Goal: Information Seeking & Learning: Learn about a topic

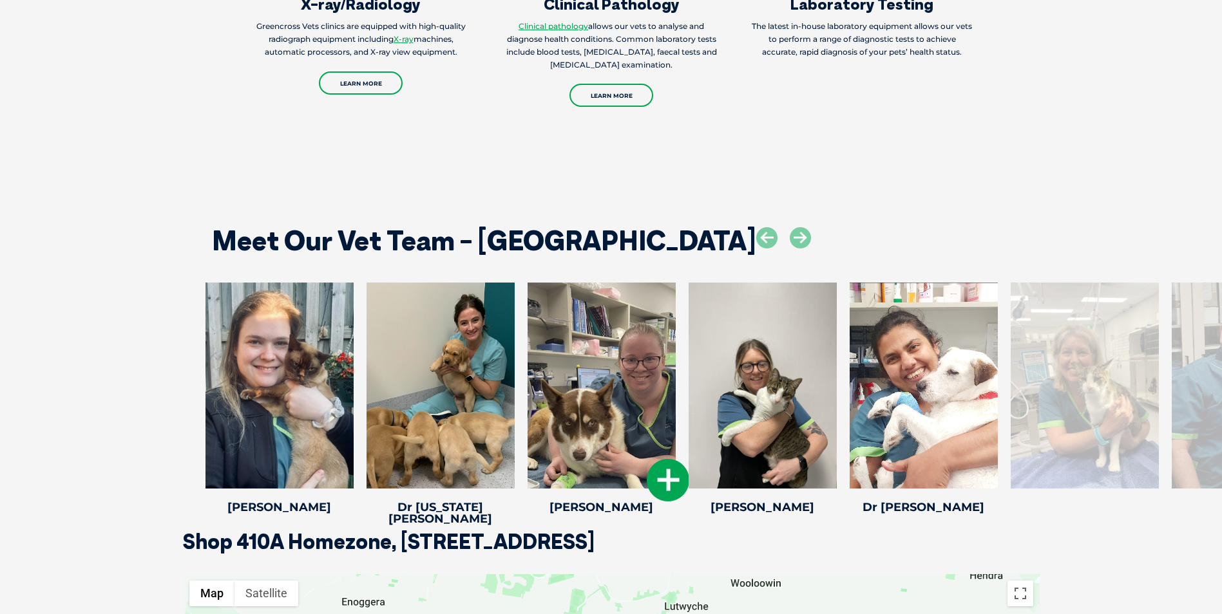
scroll to position [1674, 0]
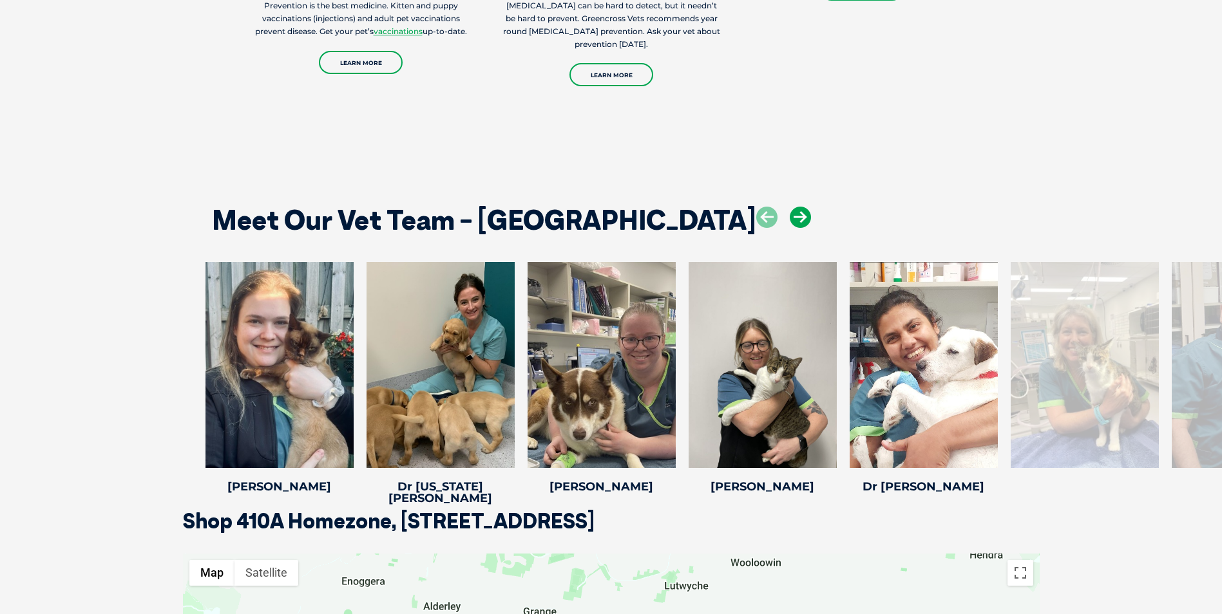
click at [790, 209] on icon at bounding box center [800, 217] width 21 height 21
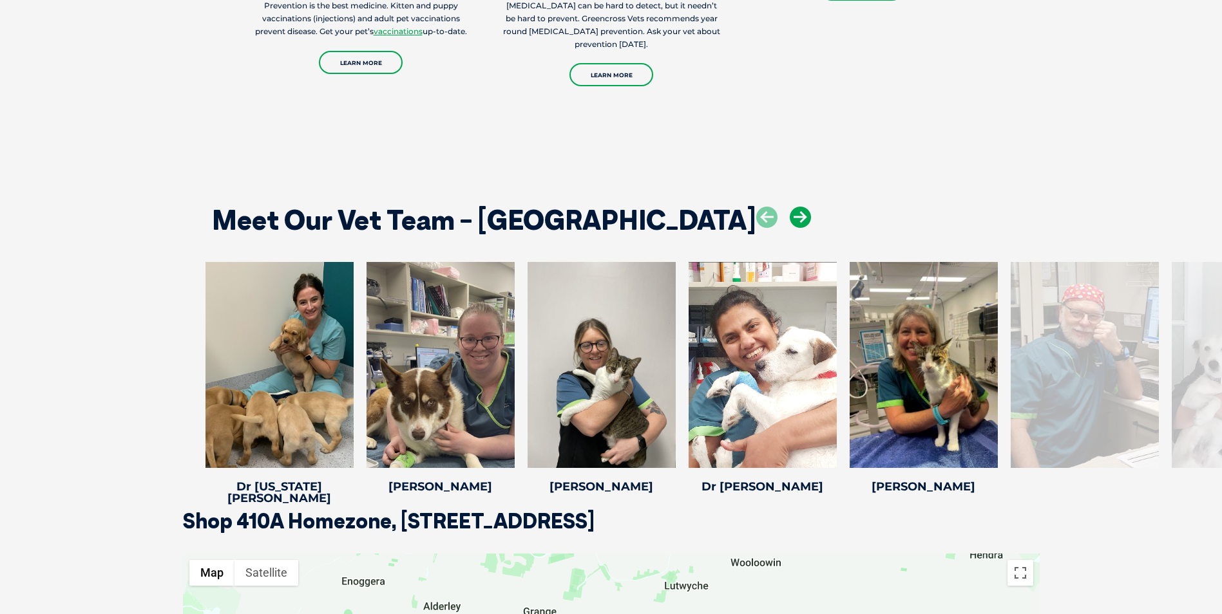
click at [790, 209] on icon at bounding box center [800, 217] width 21 height 21
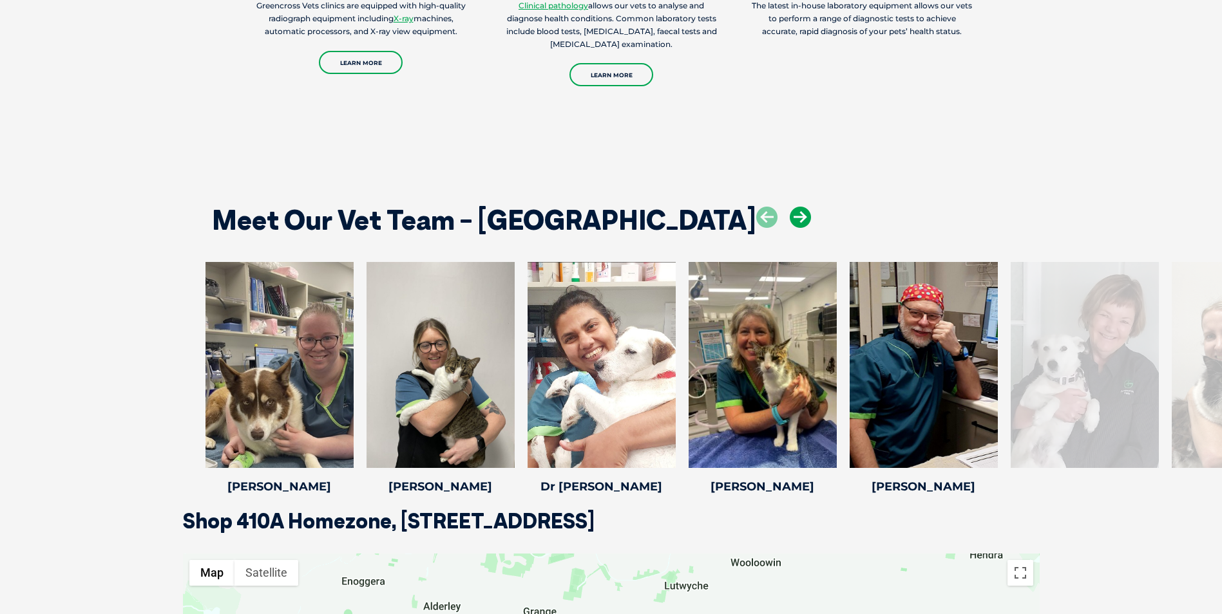
click at [790, 213] on icon at bounding box center [800, 217] width 21 height 21
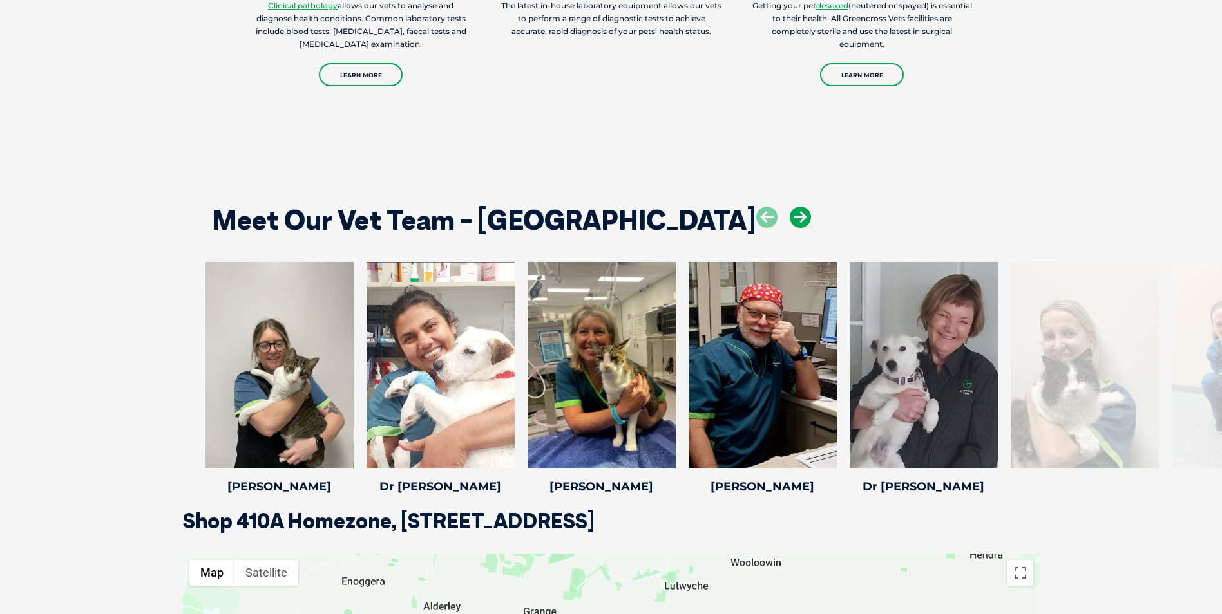
click at [790, 213] on icon at bounding box center [800, 217] width 21 height 21
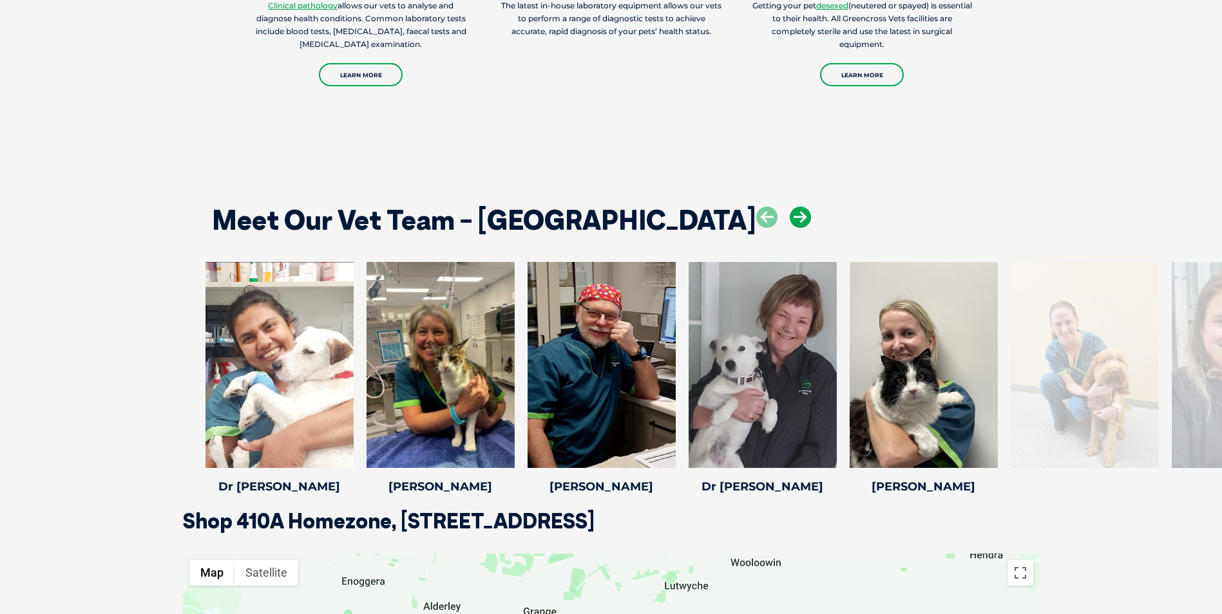
click at [790, 213] on icon at bounding box center [800, 217] width 21 height 21
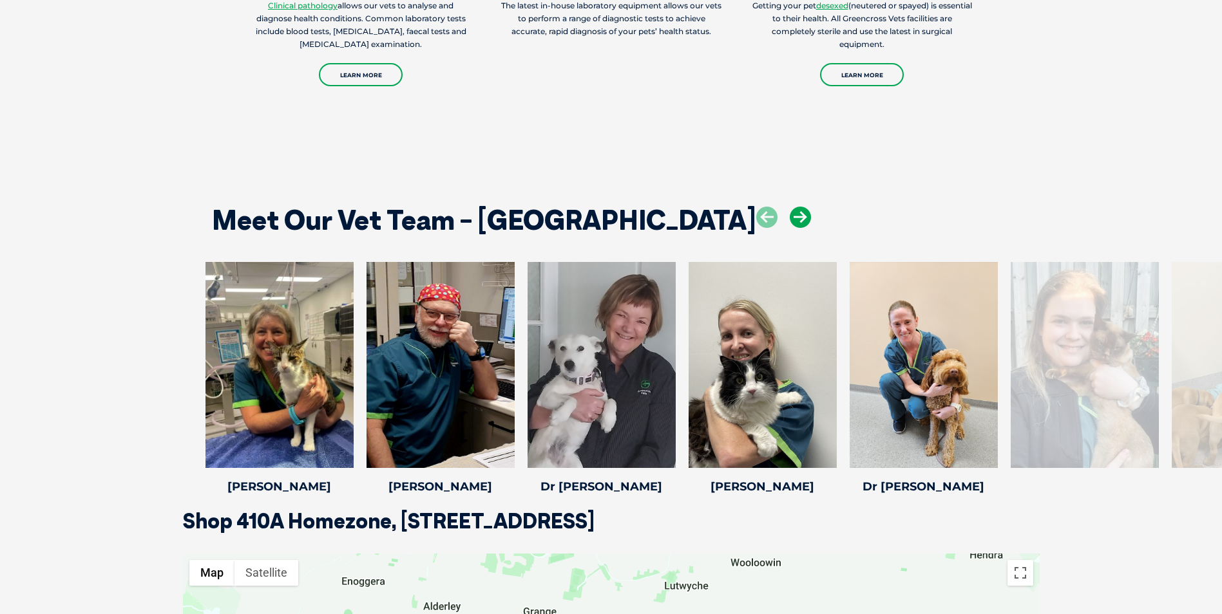
click at [790, 213] on icon at bounding box center [800, 217] width 21 height 21
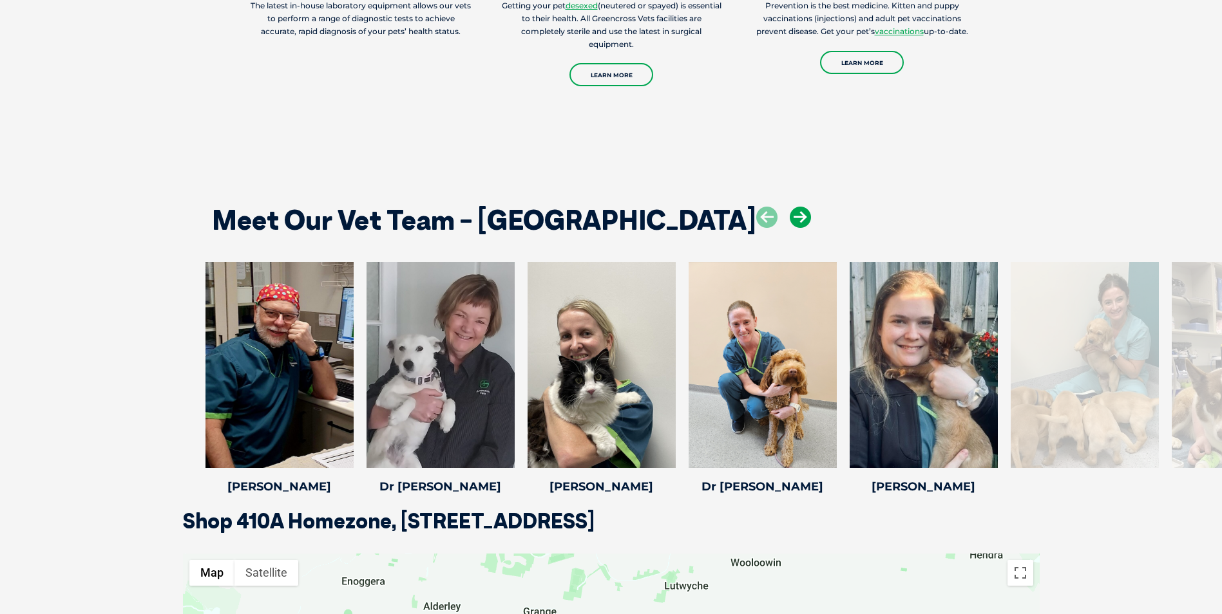
click at [790, 213] on icon at bounding box center [800, 217] width 21 height 21
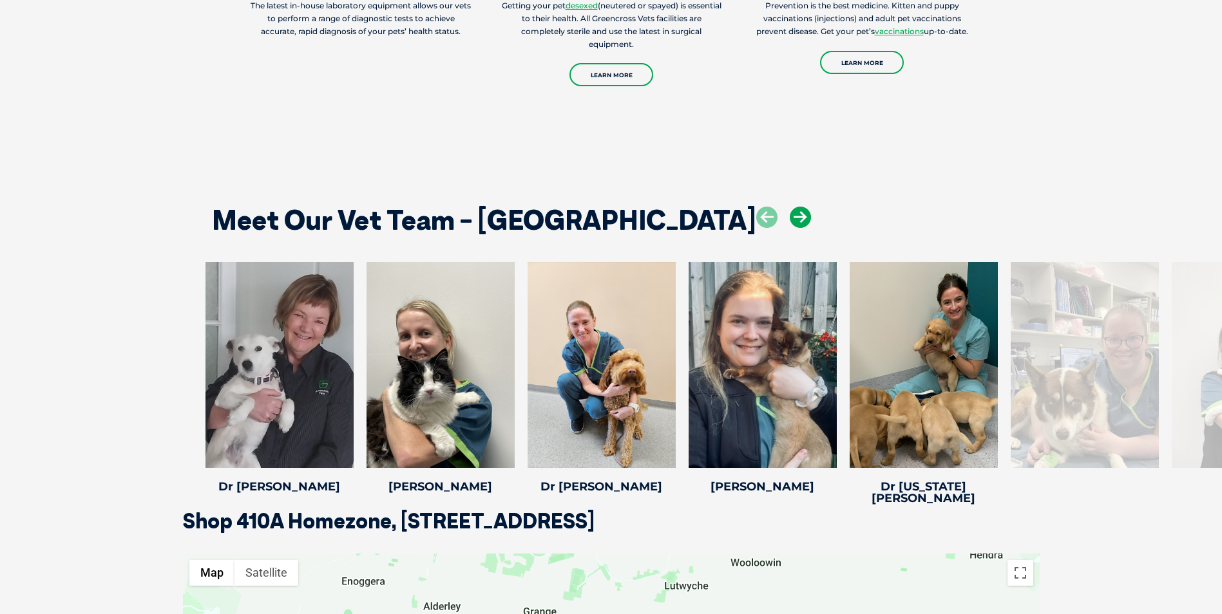
click at [790, 213] on icon at bounding box center [800, 217] width 21 height 21
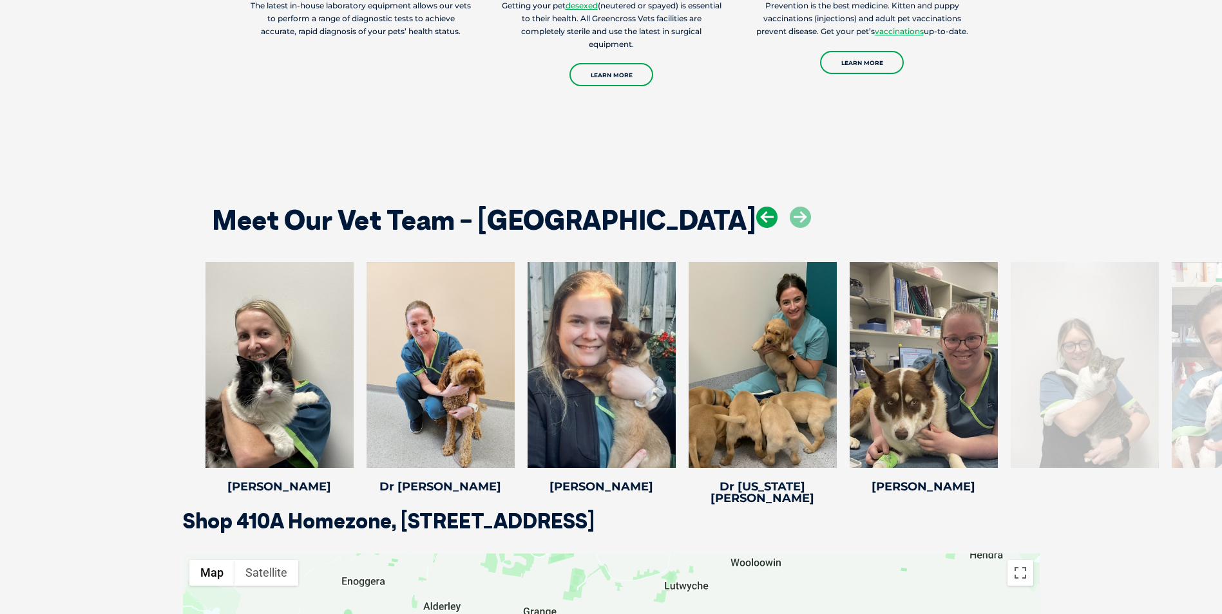
click at [756, 218] on icon at bounding box center [766, 217] width 21 height 21
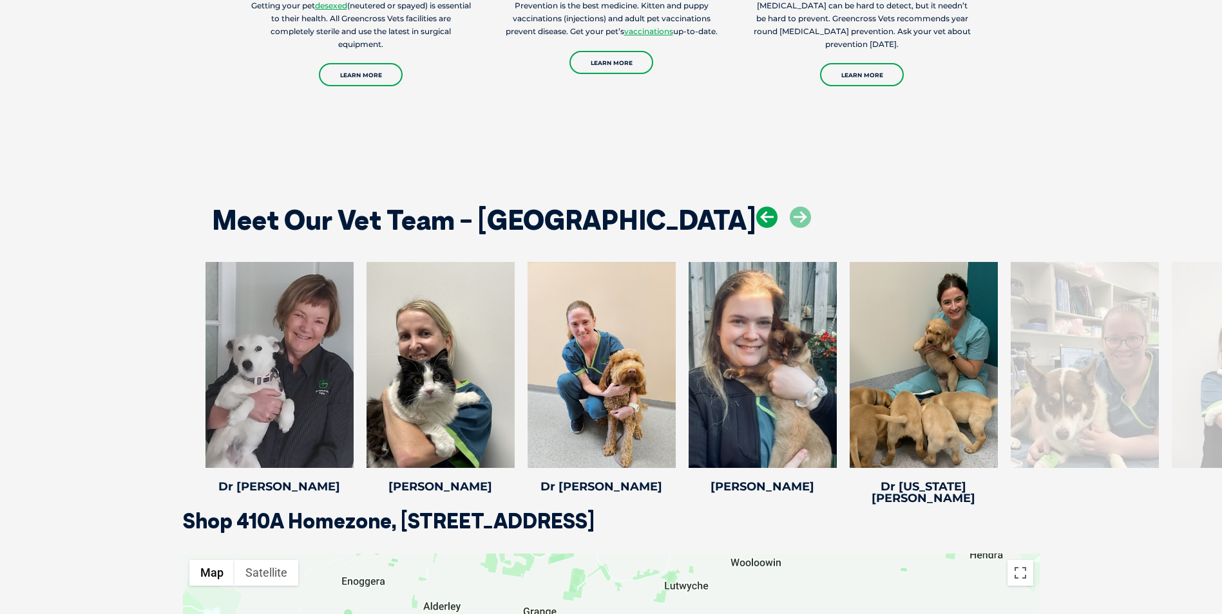
click at [756, 218] on icon at bounding box center [766, 217] width 21 height 21
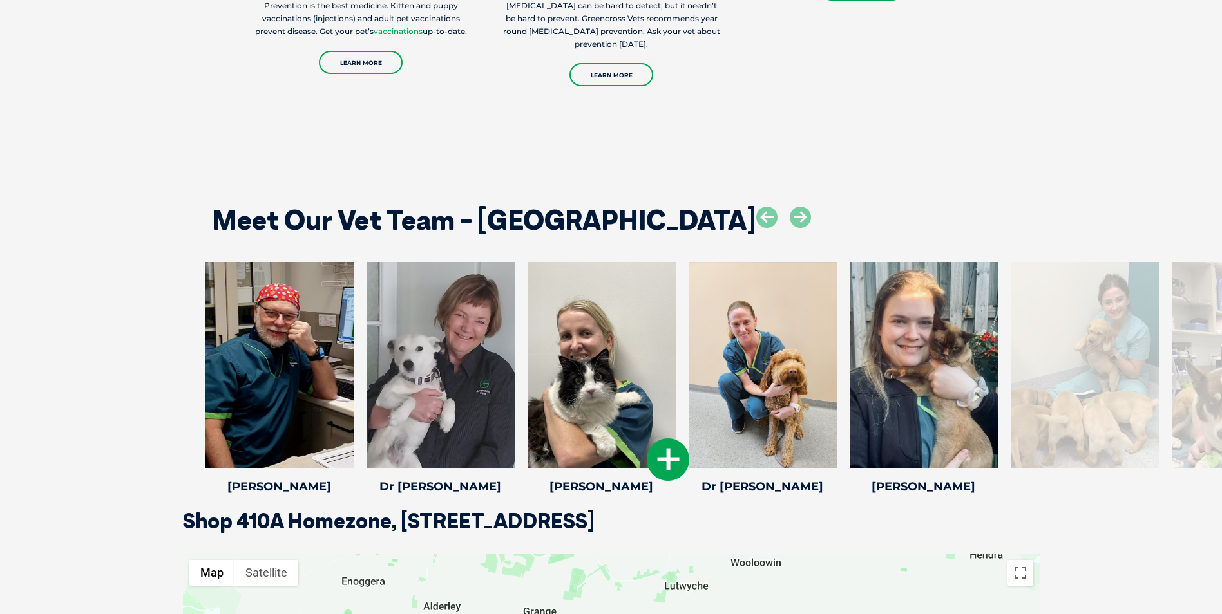
click at [670, 464] on icon at bounding box center [668, 460] width 43 height 43
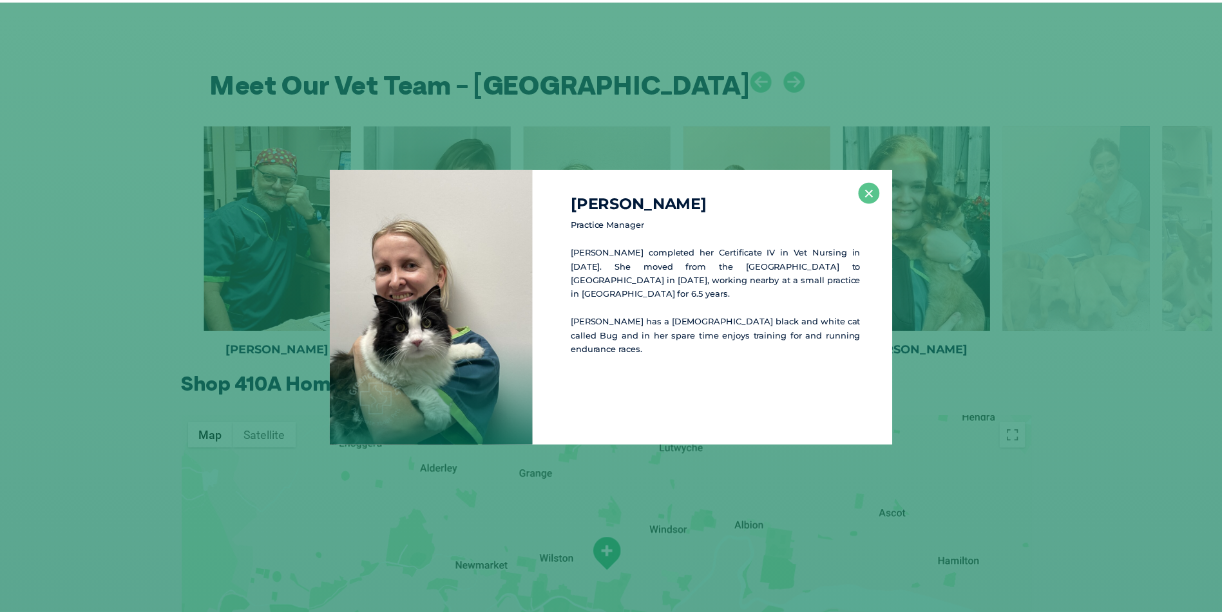
scroll to position [1819, 0]
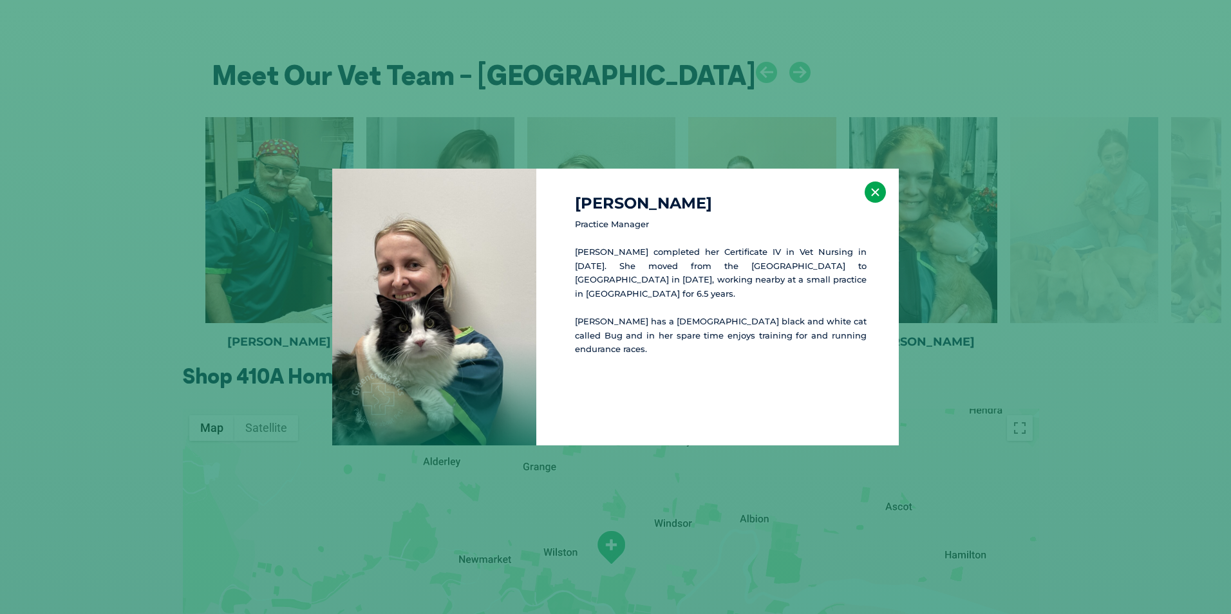
click at [875, 194] on button "×" at bounding box center [875, 192] width 21 height 21
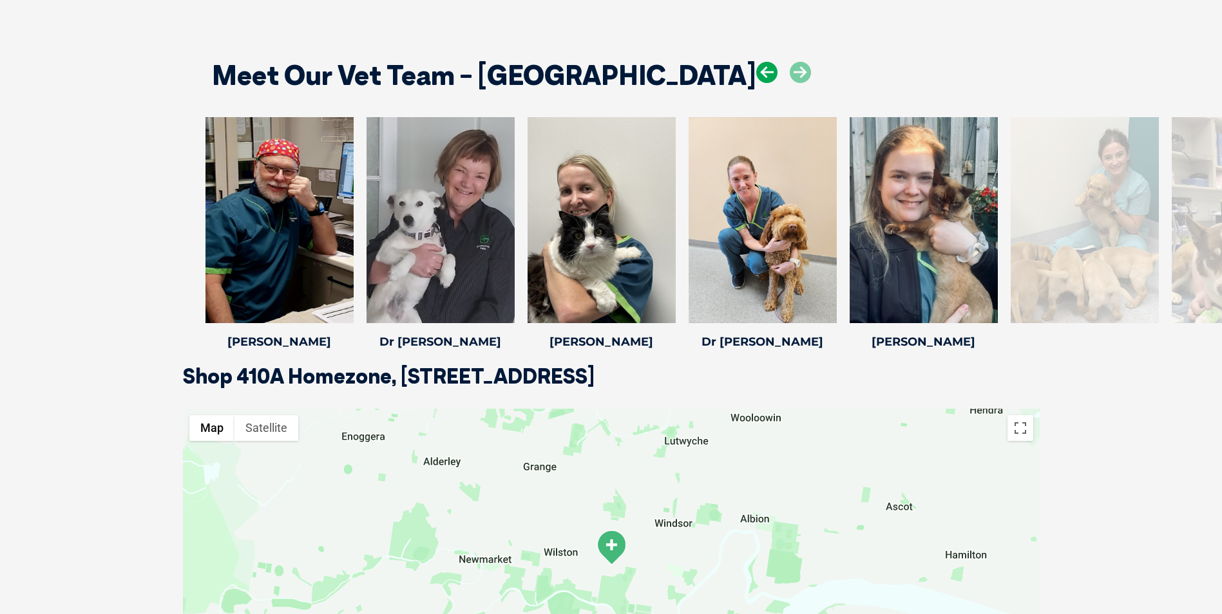
click at [756, 73] on icon at bounding box center [766, 72] width 21 height 21
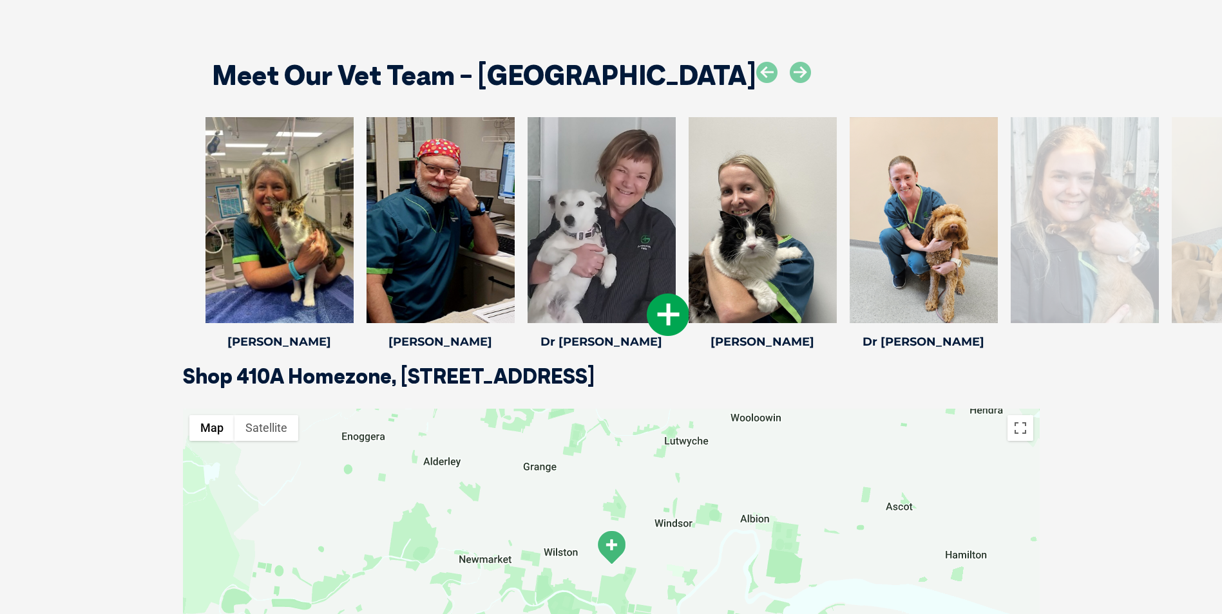
click at [661, 323] on icon at bounding box center [668, 315] width 43 height 43
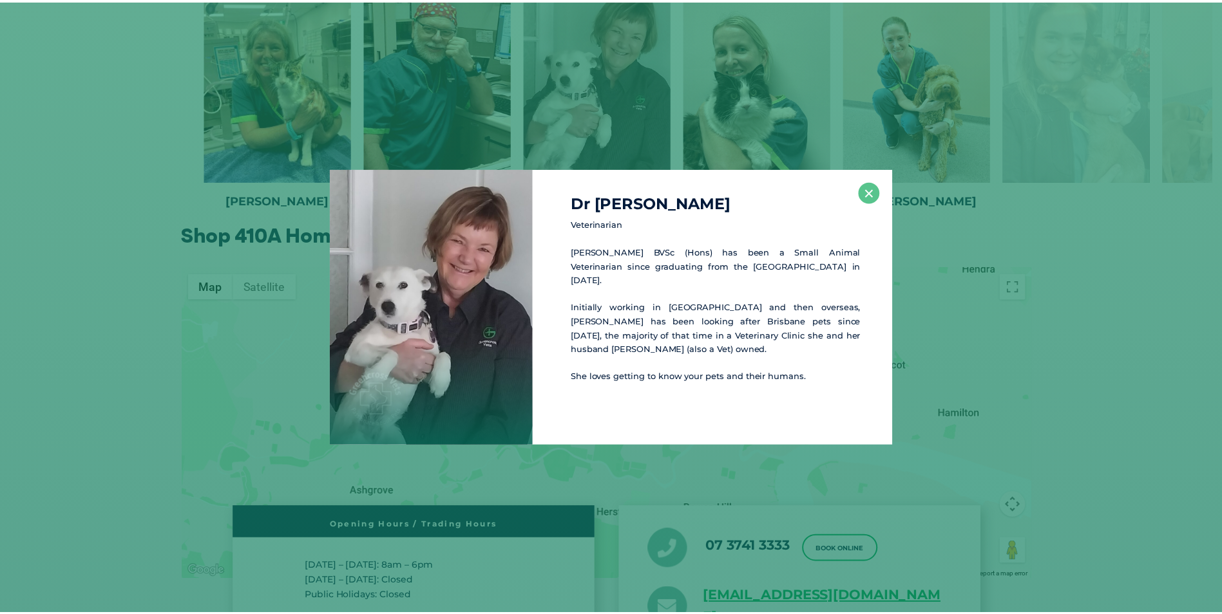
scroll to position [1964, 0]
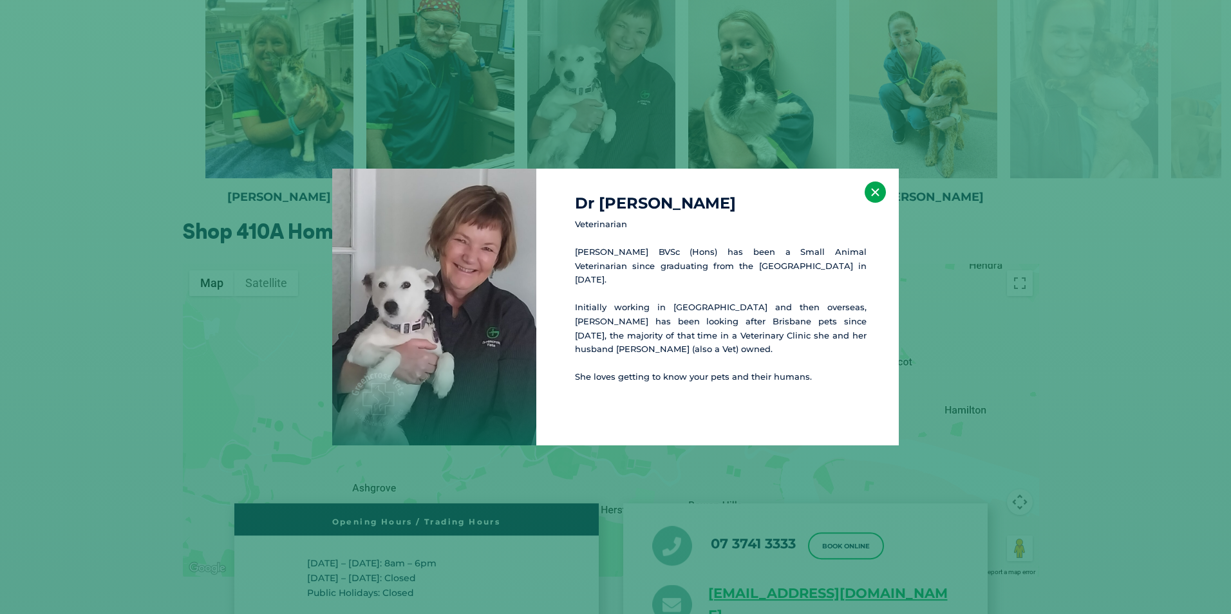
click at [876, 193] on button "×" at bounding box center [875, 192] width 21 height 21
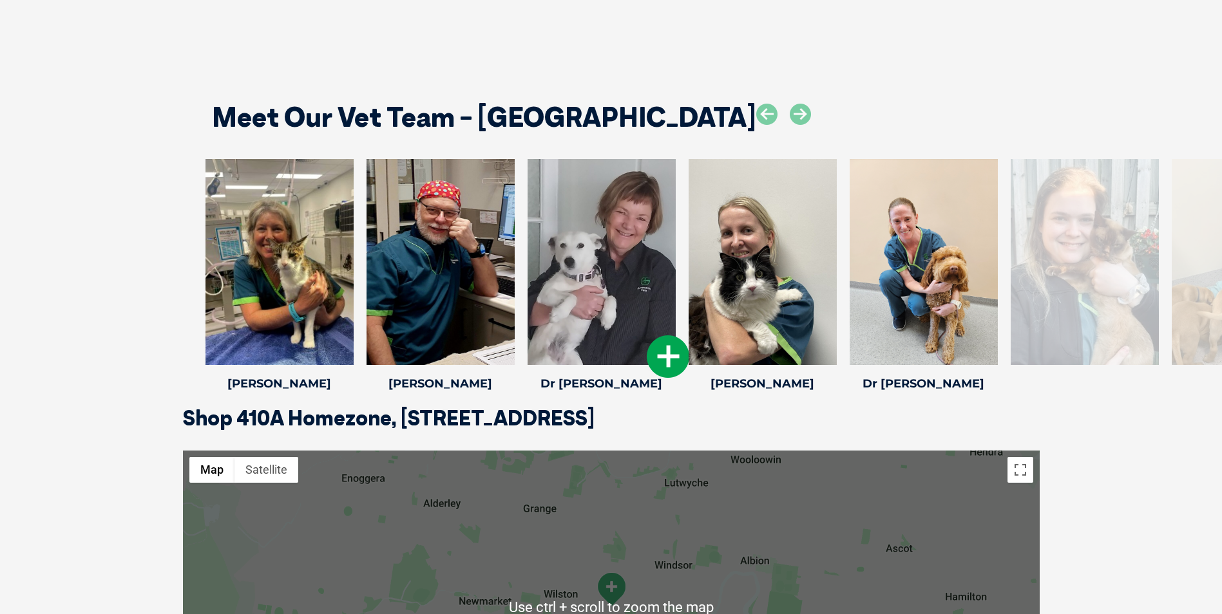
scroll to position [1771, 0]
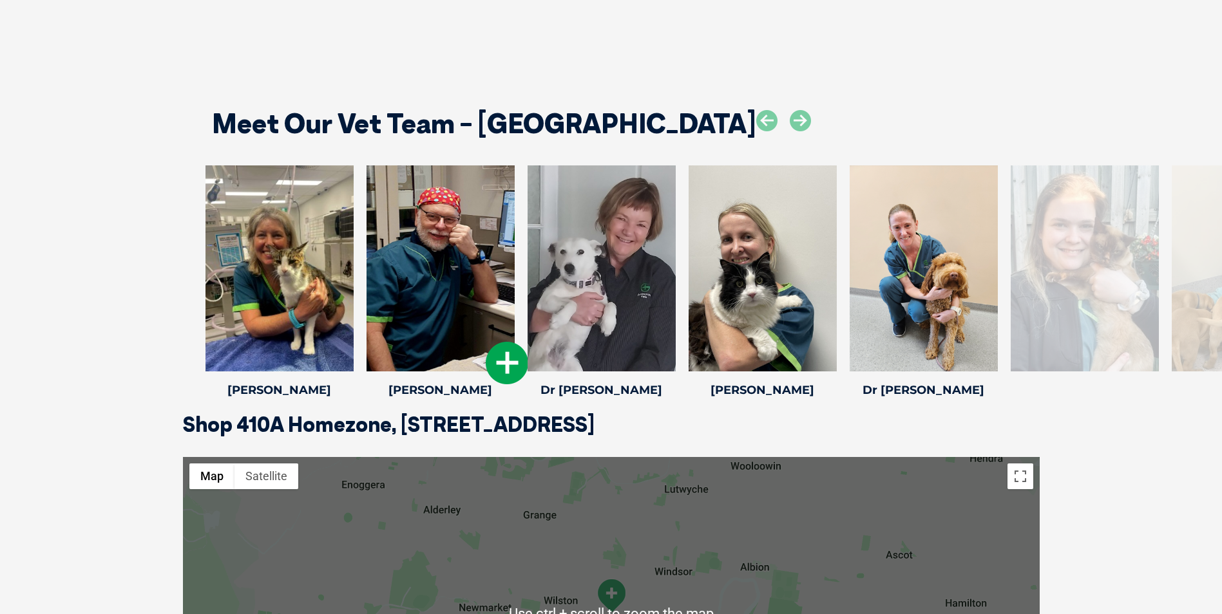
click at [502, 357] on icon at bounding box center [507, 363] width 43 height 43
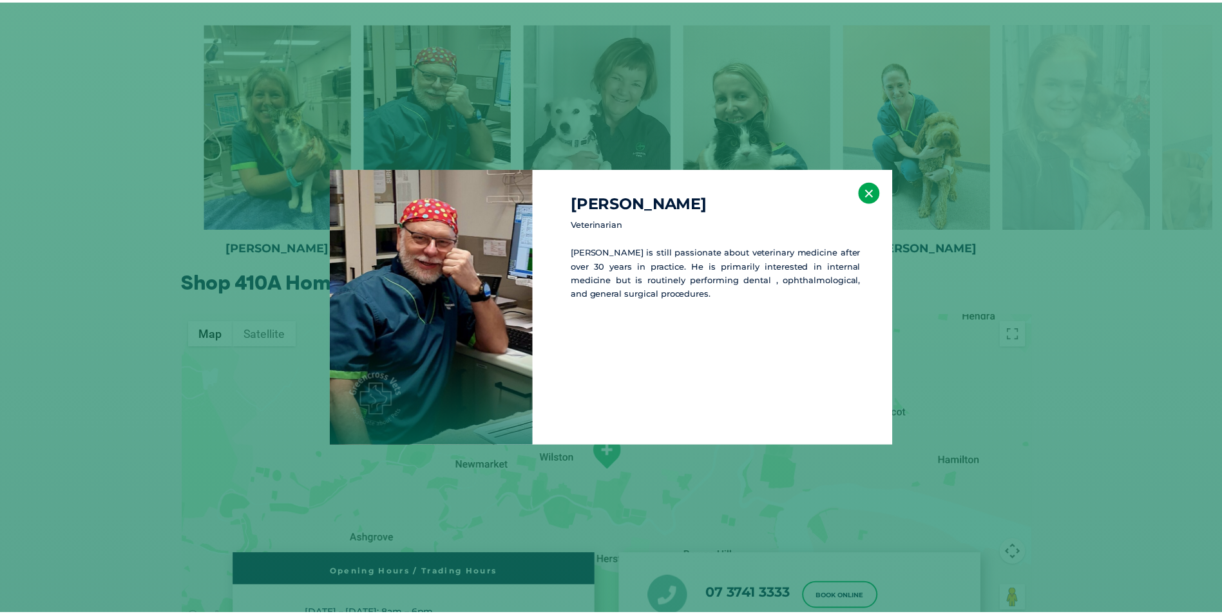
scroll to position [1916, 0]
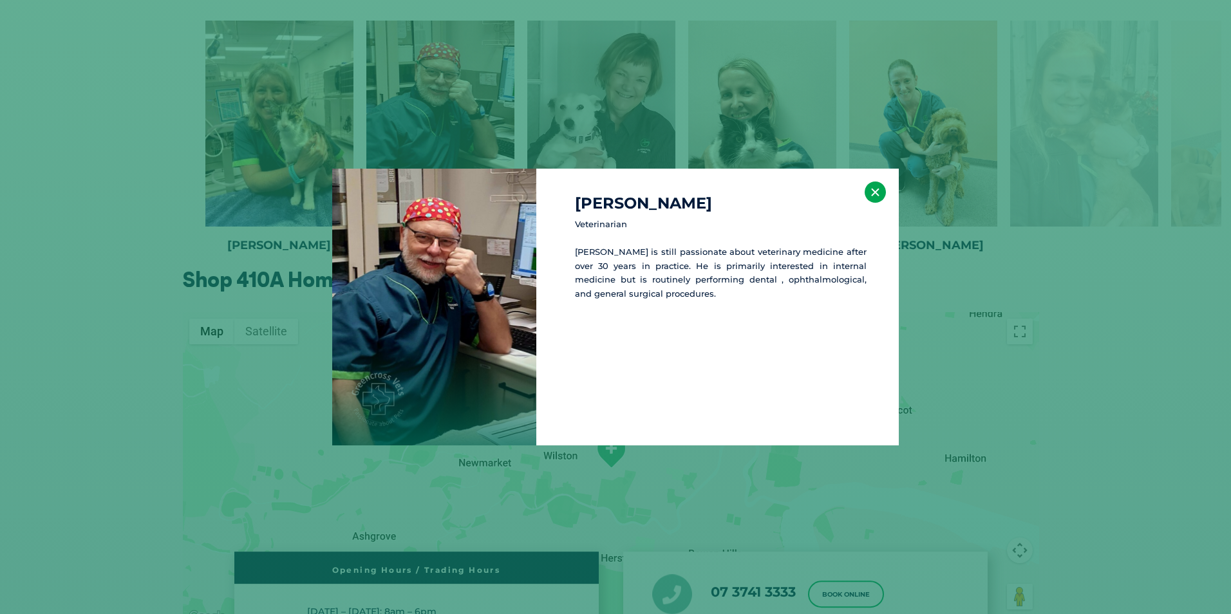
click at [876, 196] on button "×" at bounding box center [875, 192] width 21 height 21
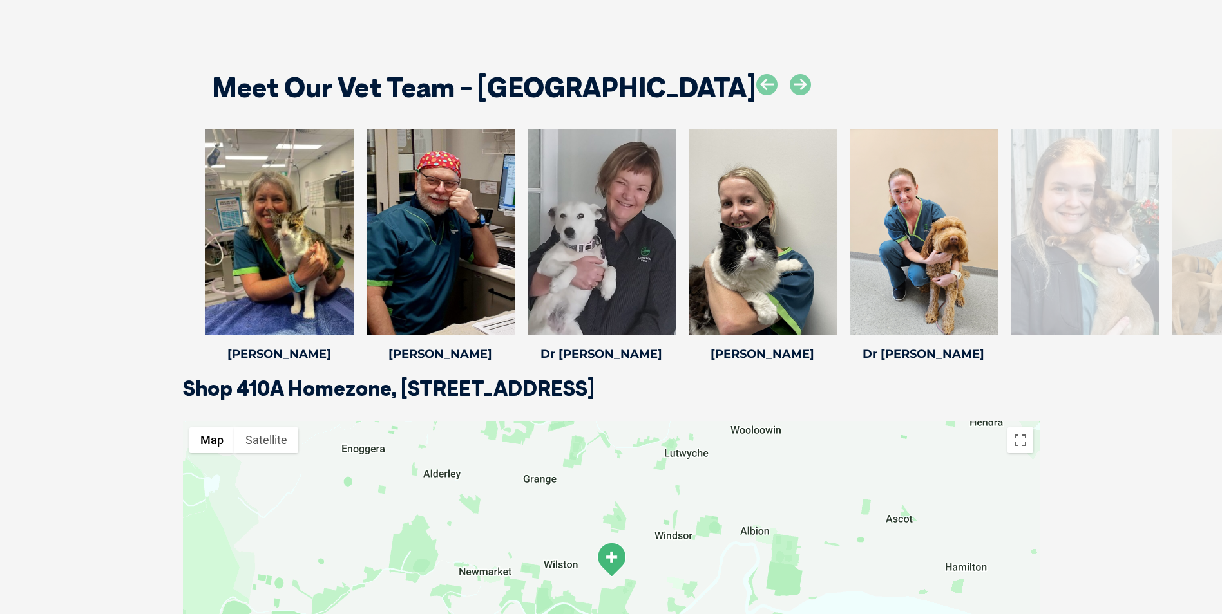
scroll to position [1787, 0]
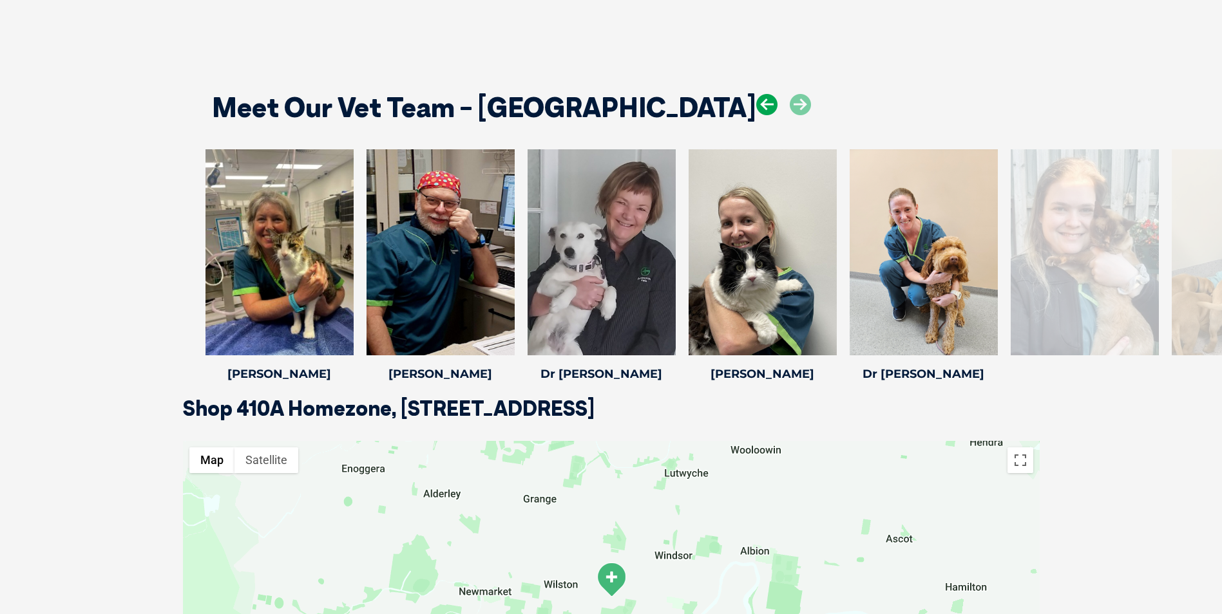
click at [756, 108] on icon at bounding box center [766, 104] width 21 height 21
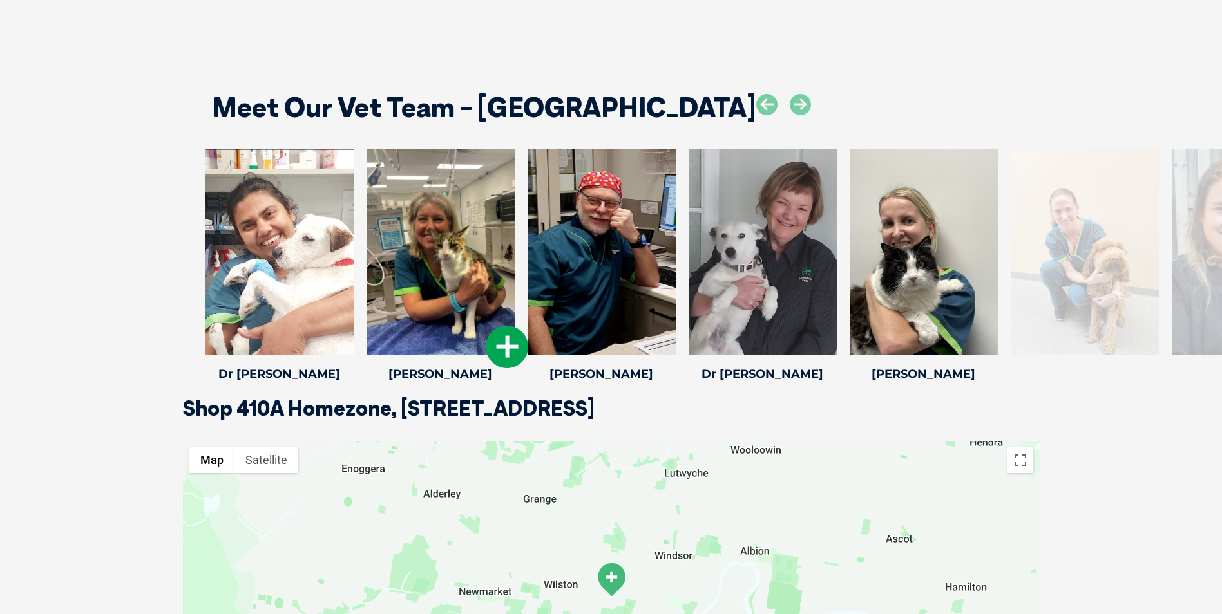
click at [497, 345] on icon at bounding box center [507, 347] width 43 height 43
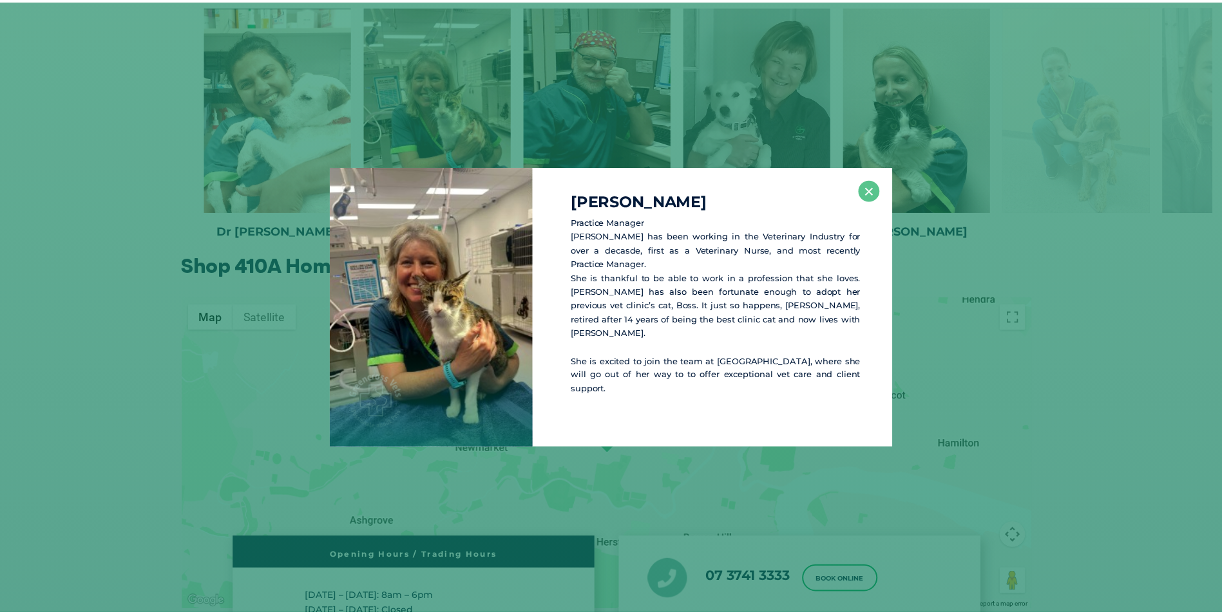
scroll to position [1932, 0]
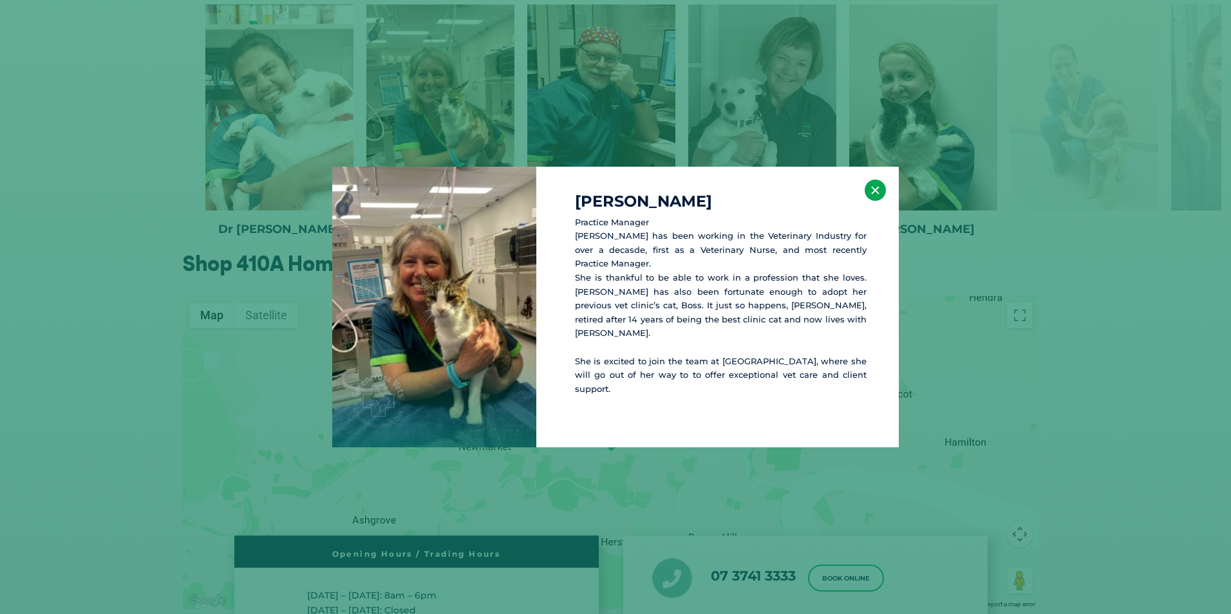
click at [873, 189] on button "×" at bounding box center [875, 190] width 21 height 21
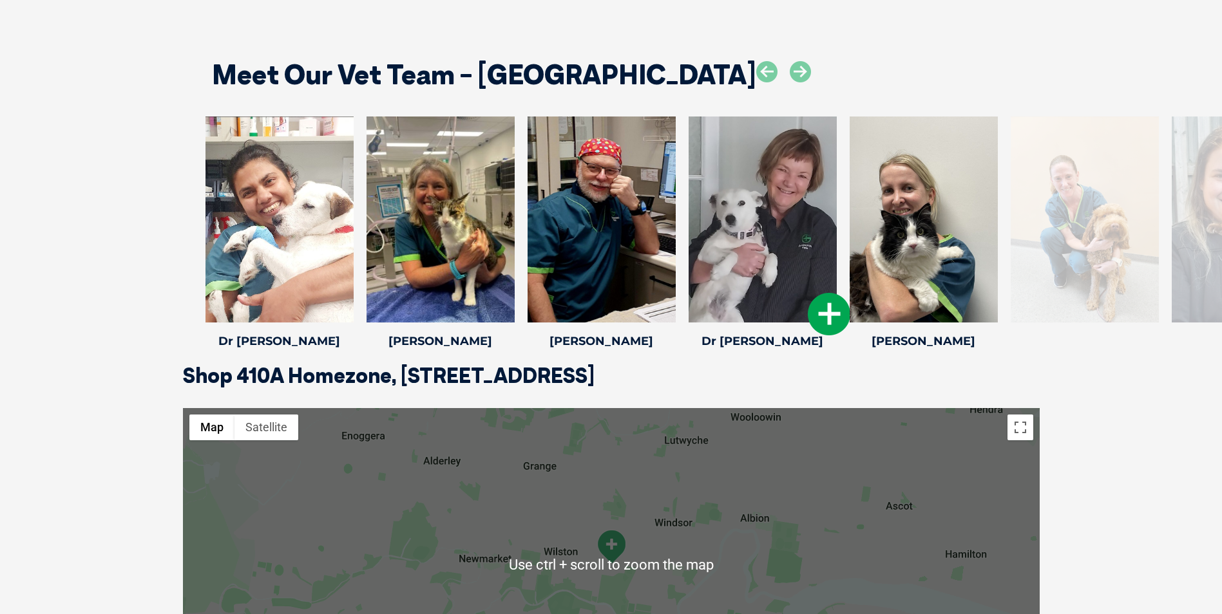
scroll to position [1803, 0]
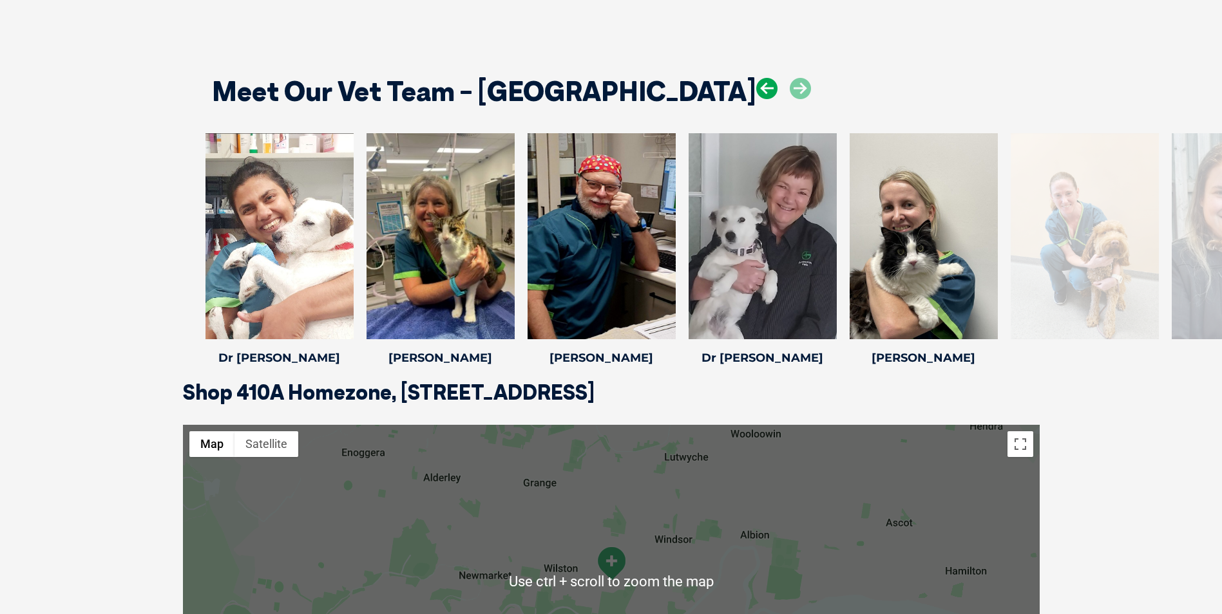
click at [756, 83] on icon at bounding box center [766, 88] width 21 height 21
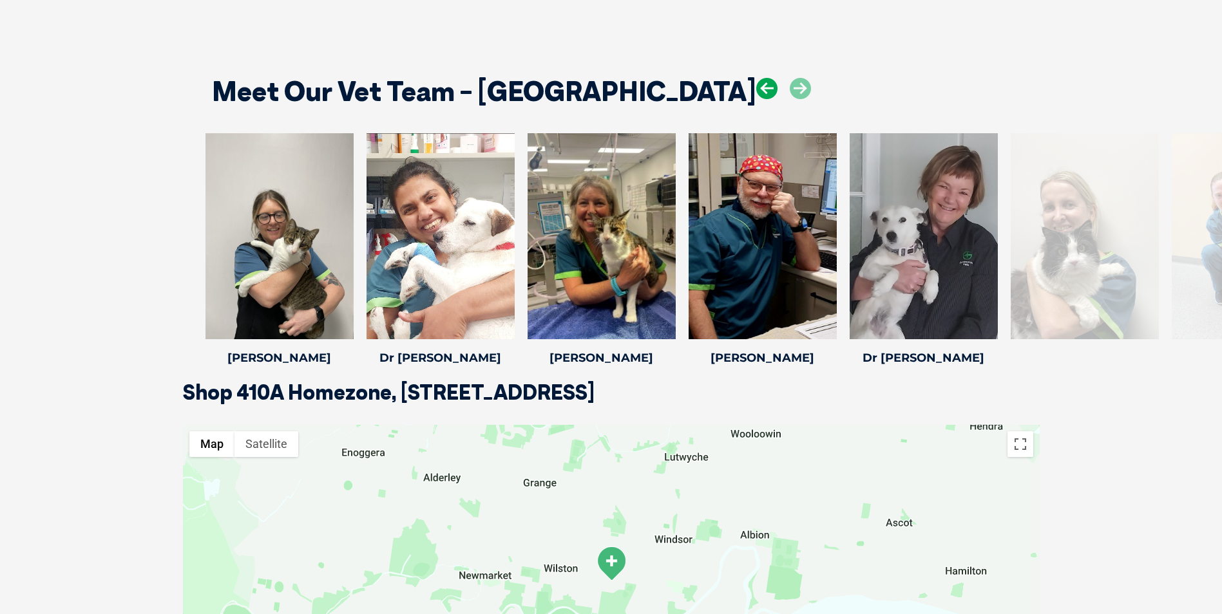
click at [756, 83] on icon at bounding box center [766, 88] width 21 height 21
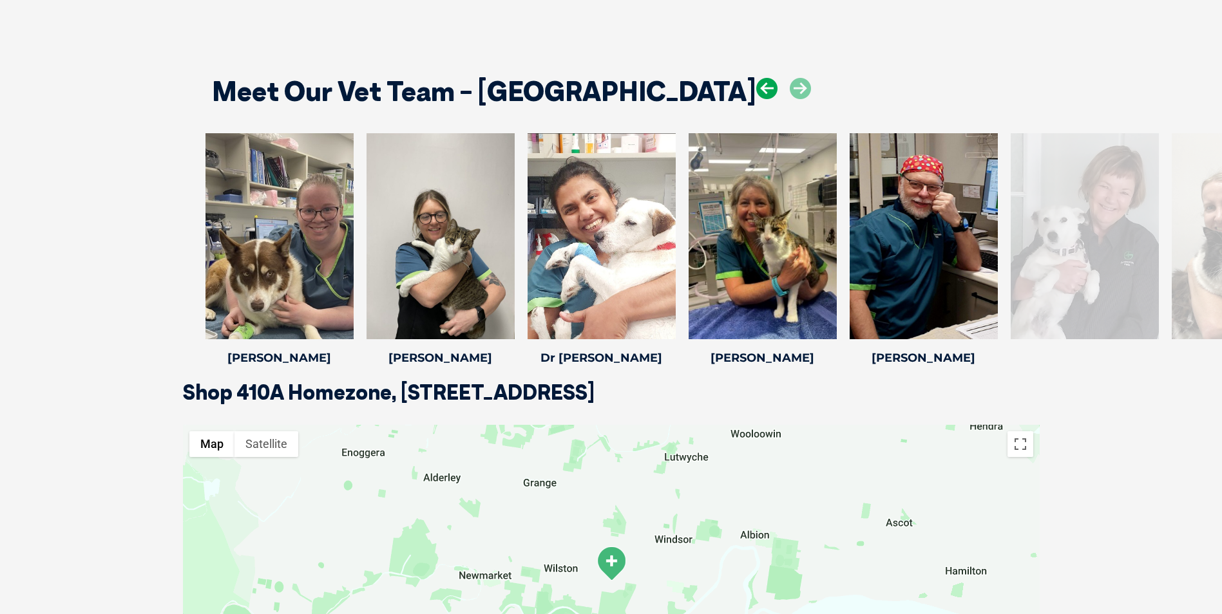
click at [756, 83] on icon at bounding box center [766, 88] width 21 height 21
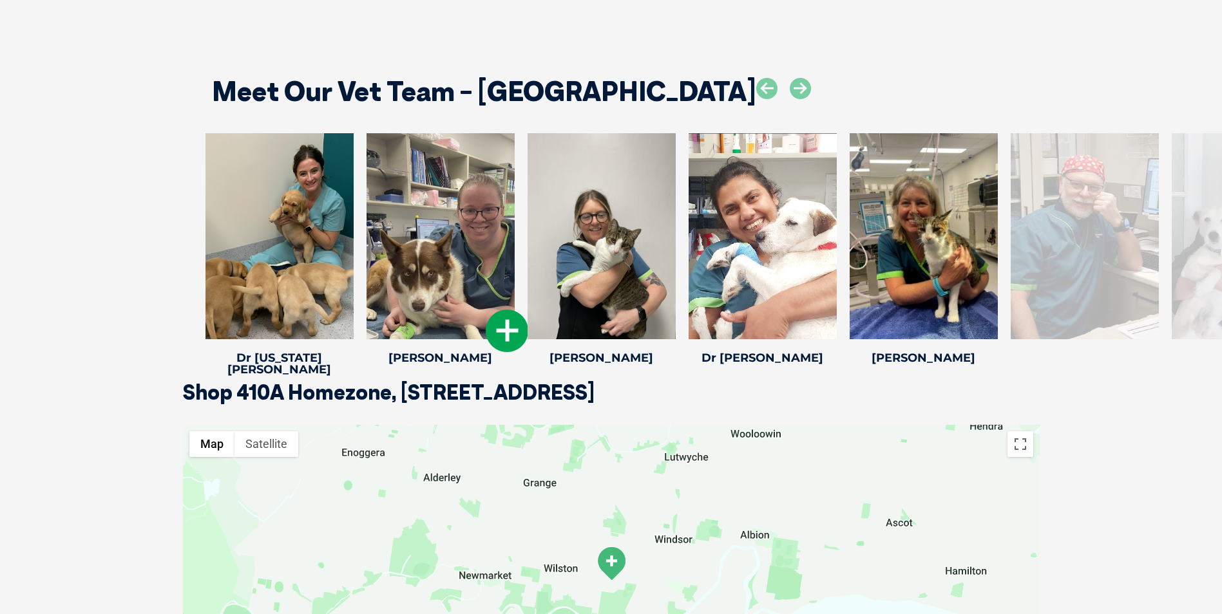
click at [504, 329] on icon at bounding box center [507, 331] width 43 height 43
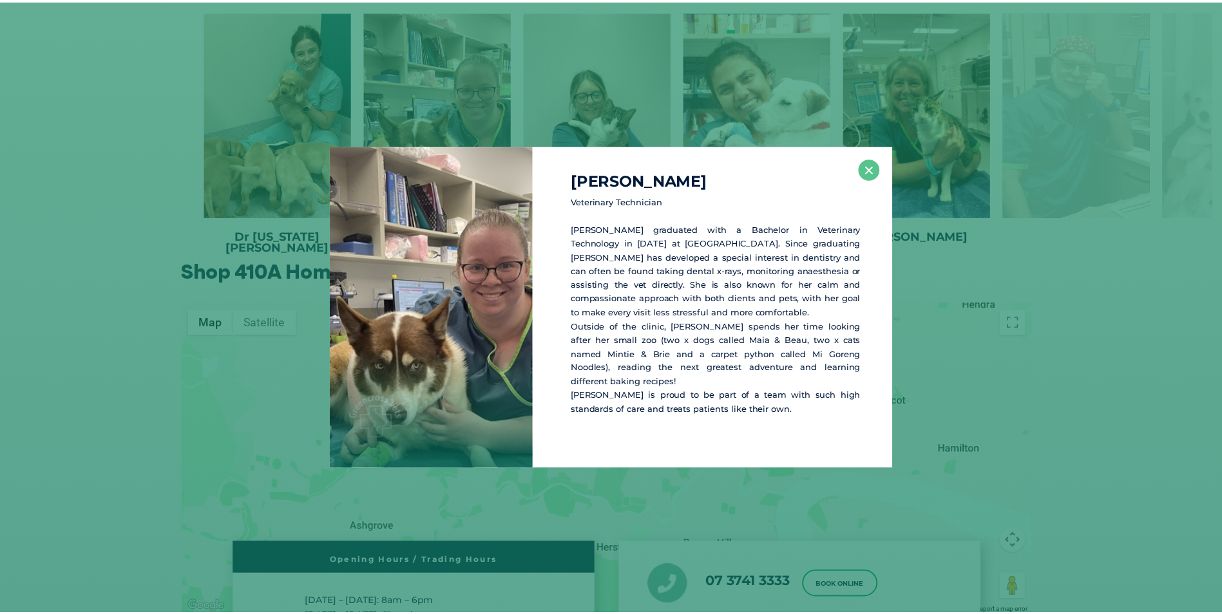
scroll to position [1935, 0]
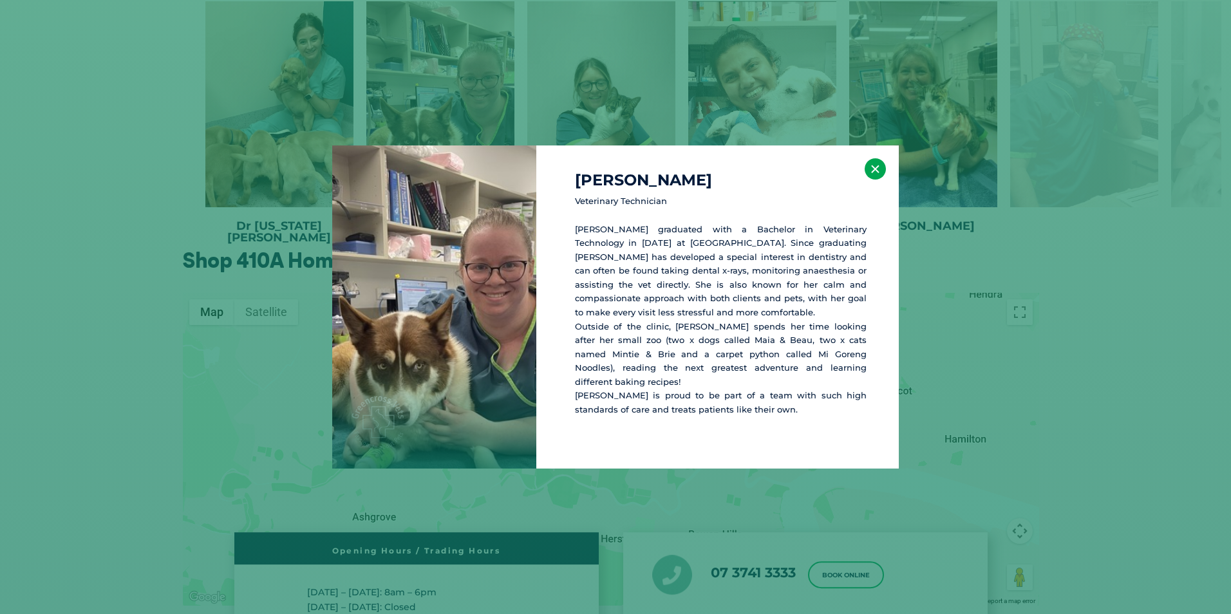
click at [873, 169] on button "×" at bounding box center [875, 168] width 21 height 21
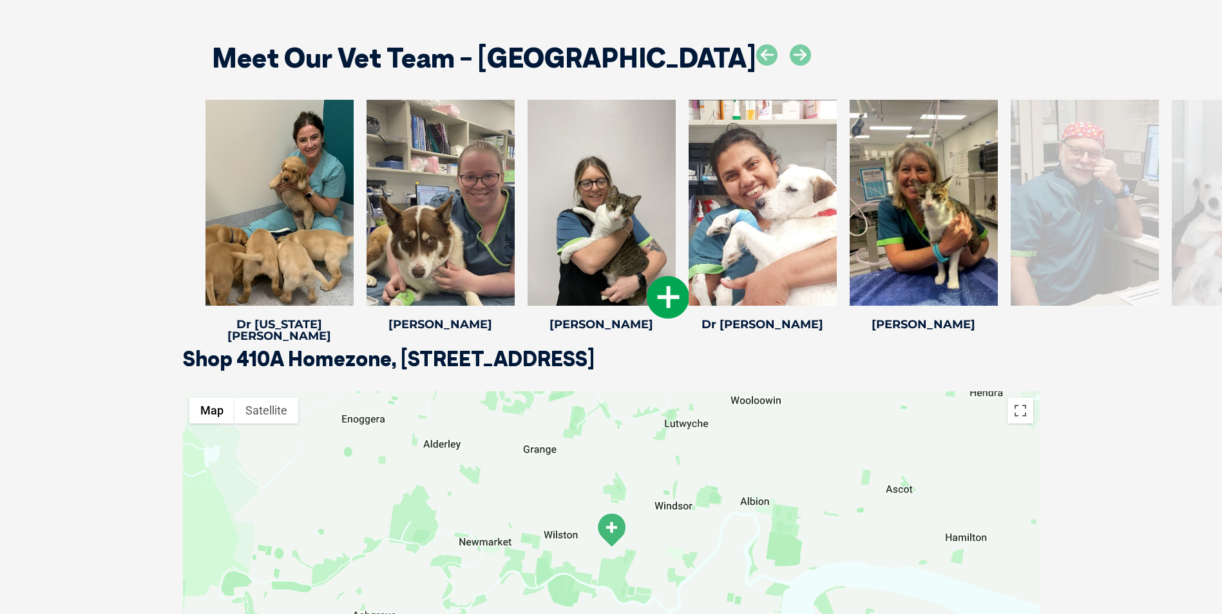
scroll to position [1806, 0]
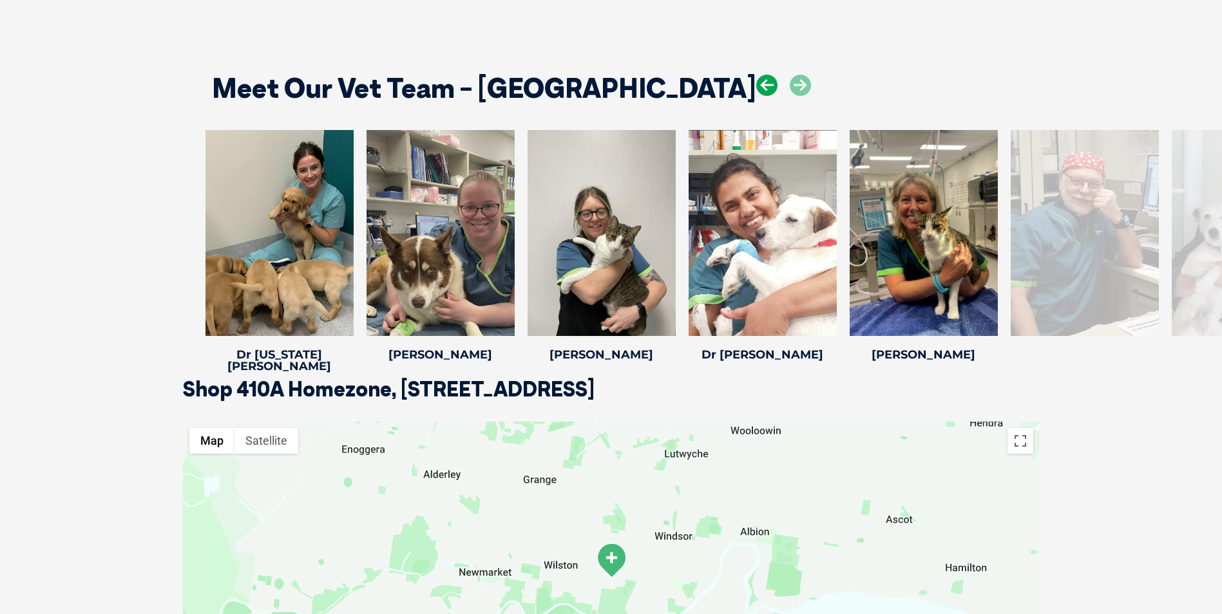
click at [756, 83] on icon at bounding box center [766, 85] width 21 height 21
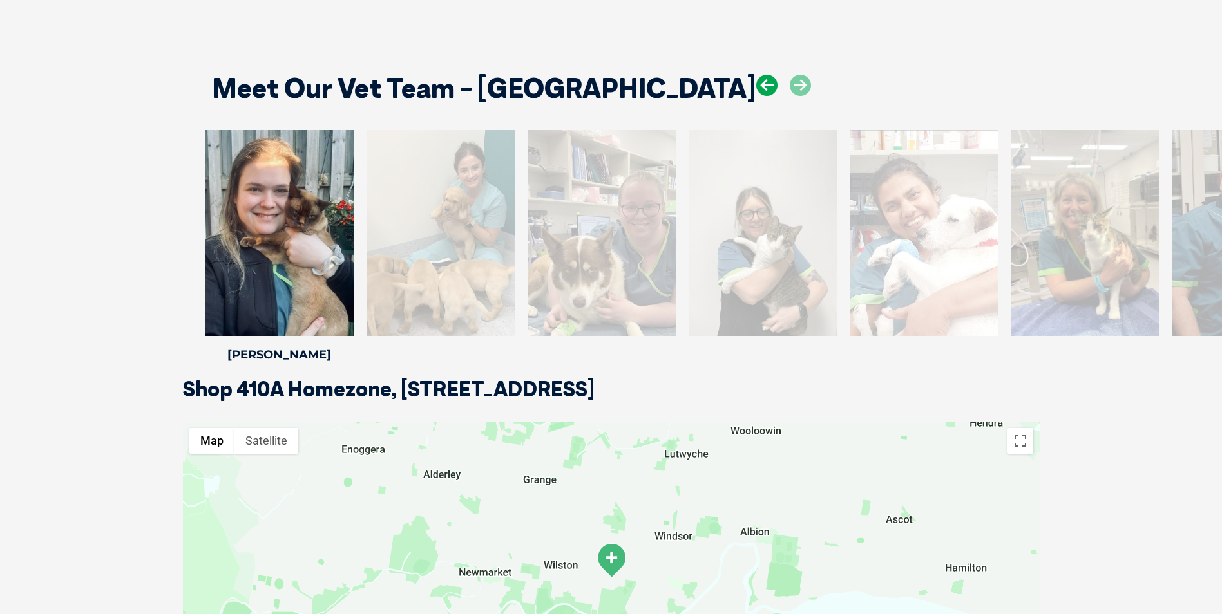
click at [756, 83] on icon at bounding box center [766, 85] width 21 height 21
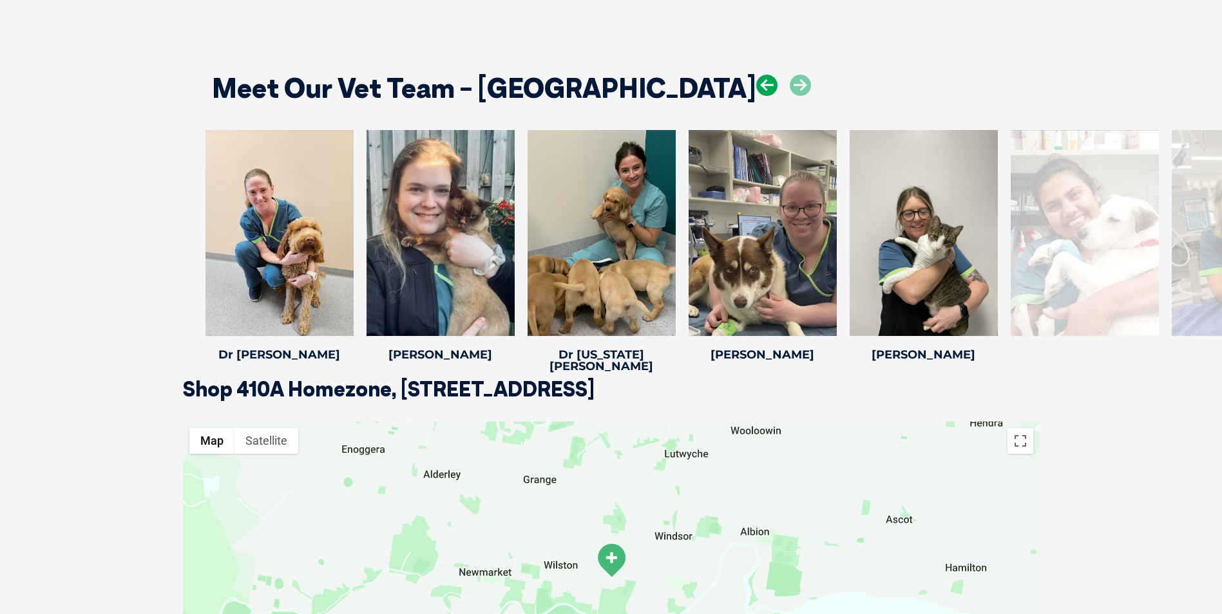
click at [756, 83] on icon at bounding box center [766, 85] width 21 height 21
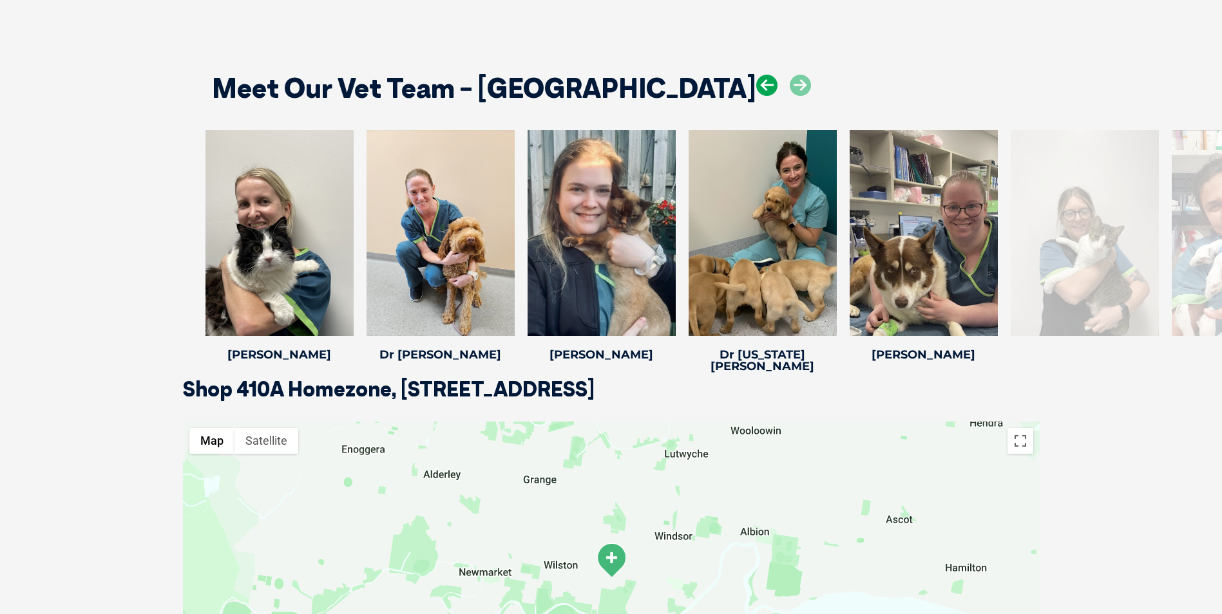
click at [756, 83] on icon at bounding box center [766, 85] width 21 height 21
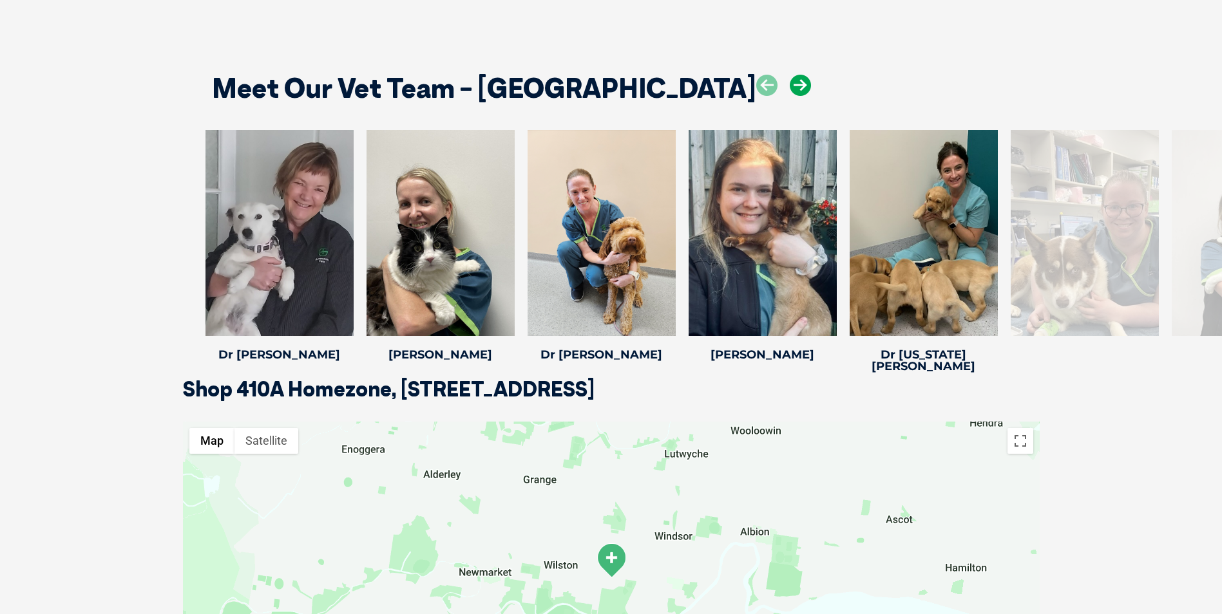
click at [790, 88] on icon at bounding box center [800, 85] width 21 height 21
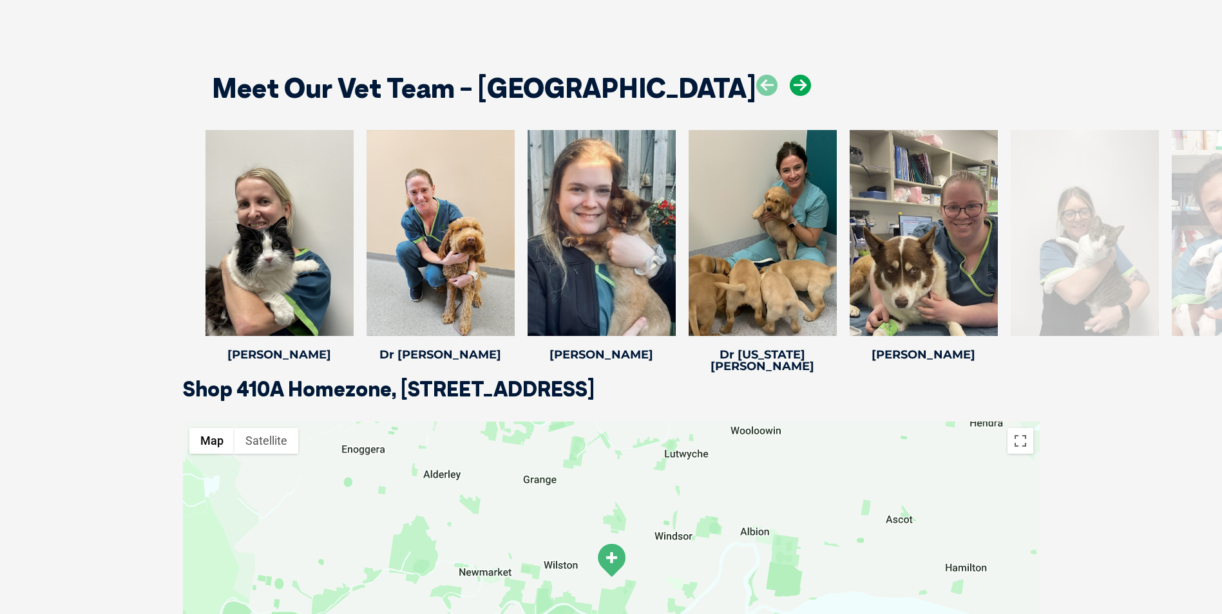
click at [790, 88] on icon at bounding box center [800, 85] width 21 height 21
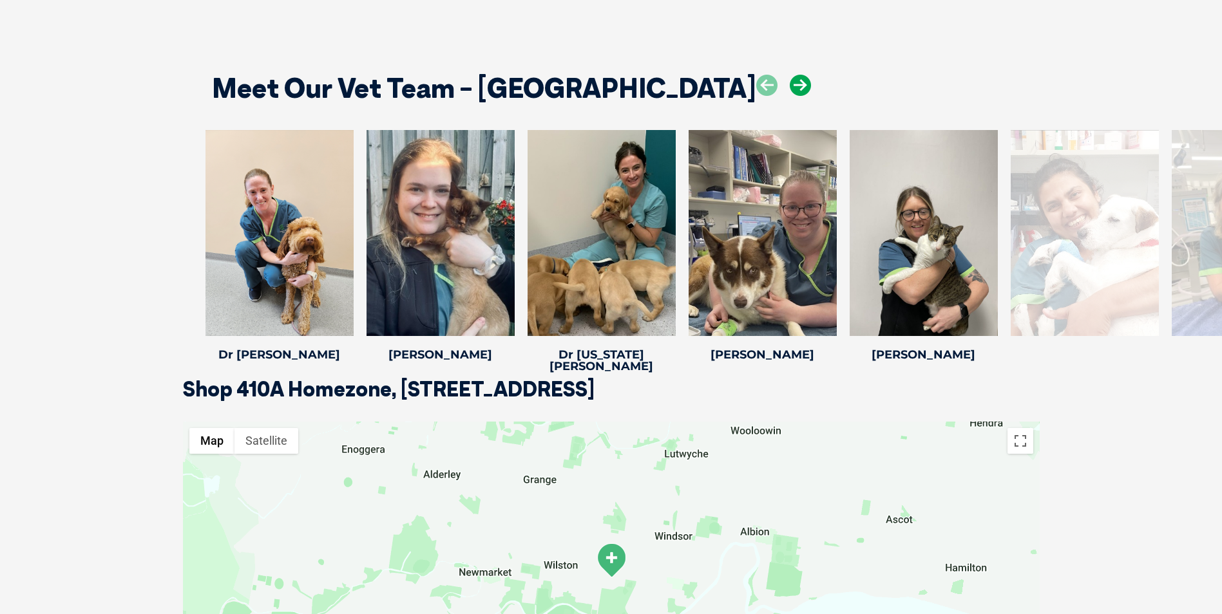
click at [790, 88] on icon at bounding box center [800, 85] width 21 height 21
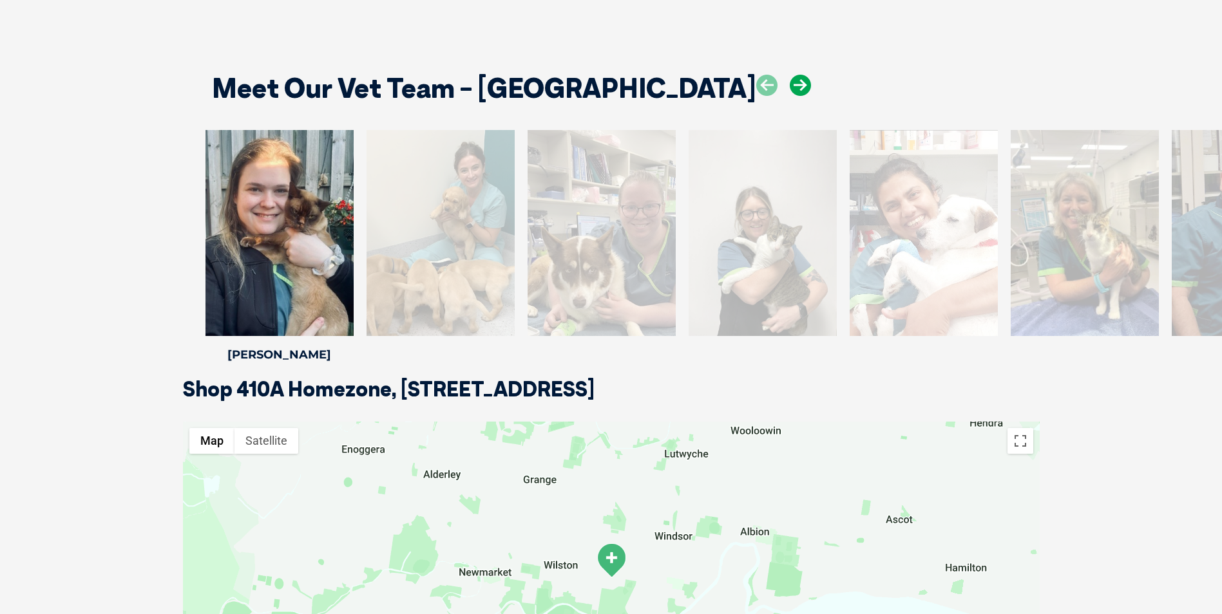
click at [790, 88] on icon at bounding box center [800, 85] width 21 height 21
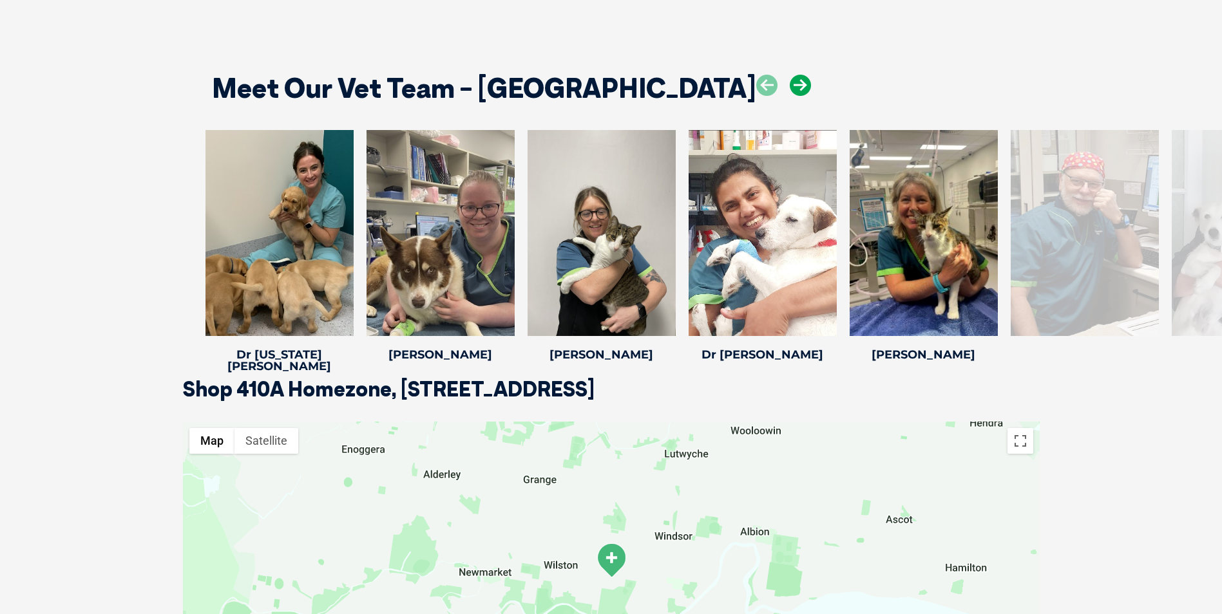
click at [790, 86] on icon at bounding box center [800, 85] width 21 height 21
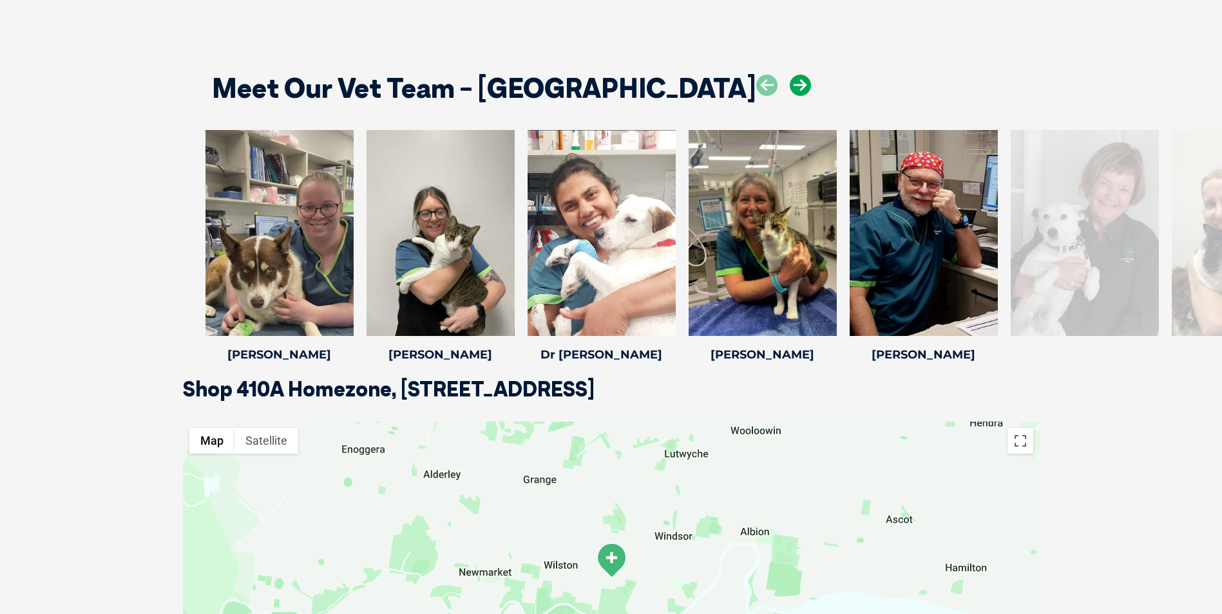
click at [790, 86] on icon at bounding box center [800, 85] width 21 height 21
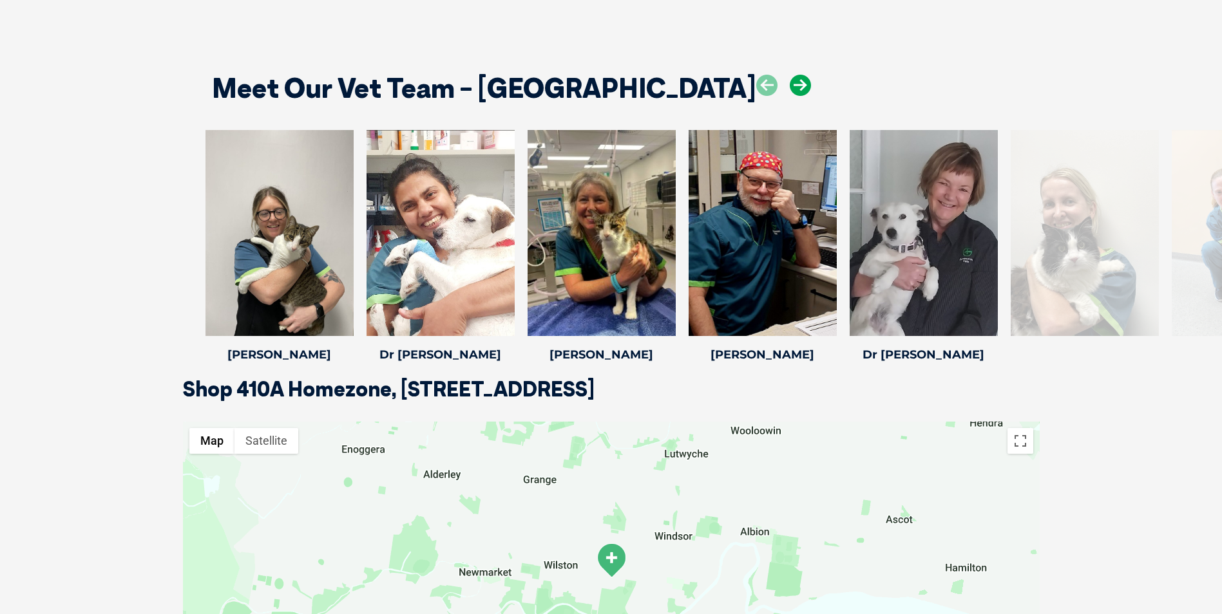
click at [790, 86] on icon at bounding box center [800, 85] width 21 height 21
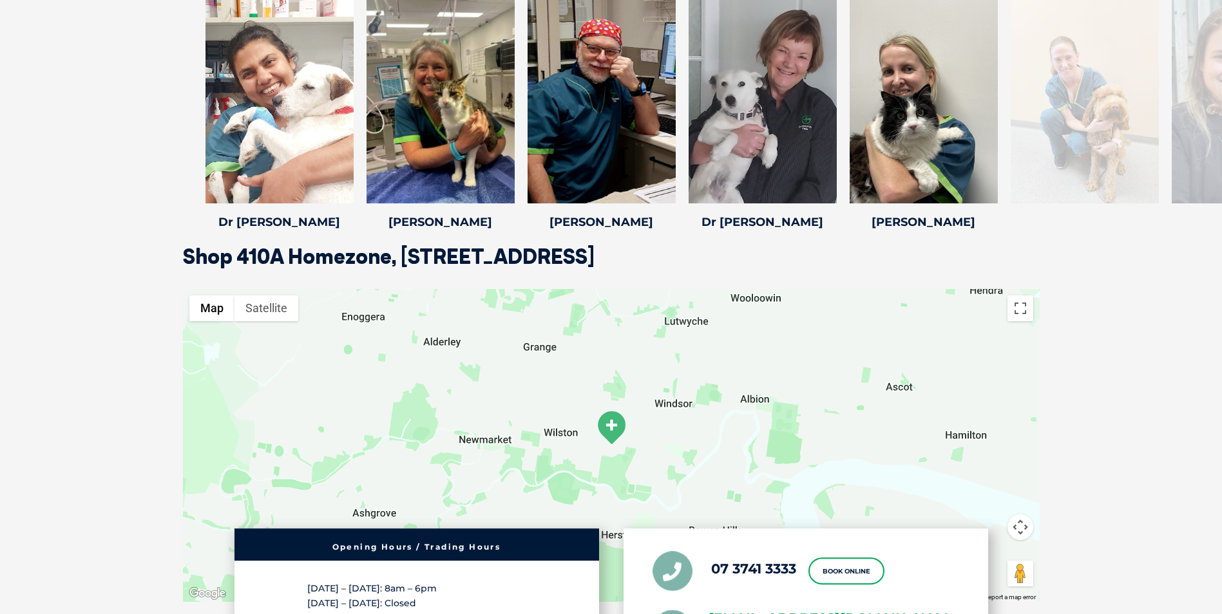
scroll to position [1871, 0]
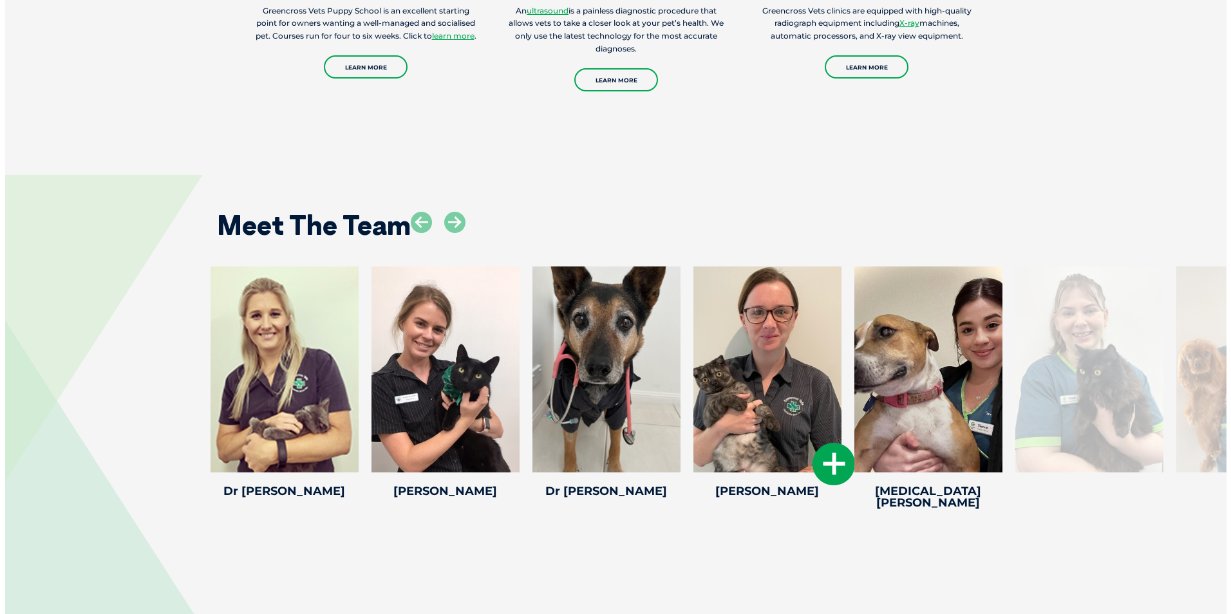
scroll to position [1996, 0]
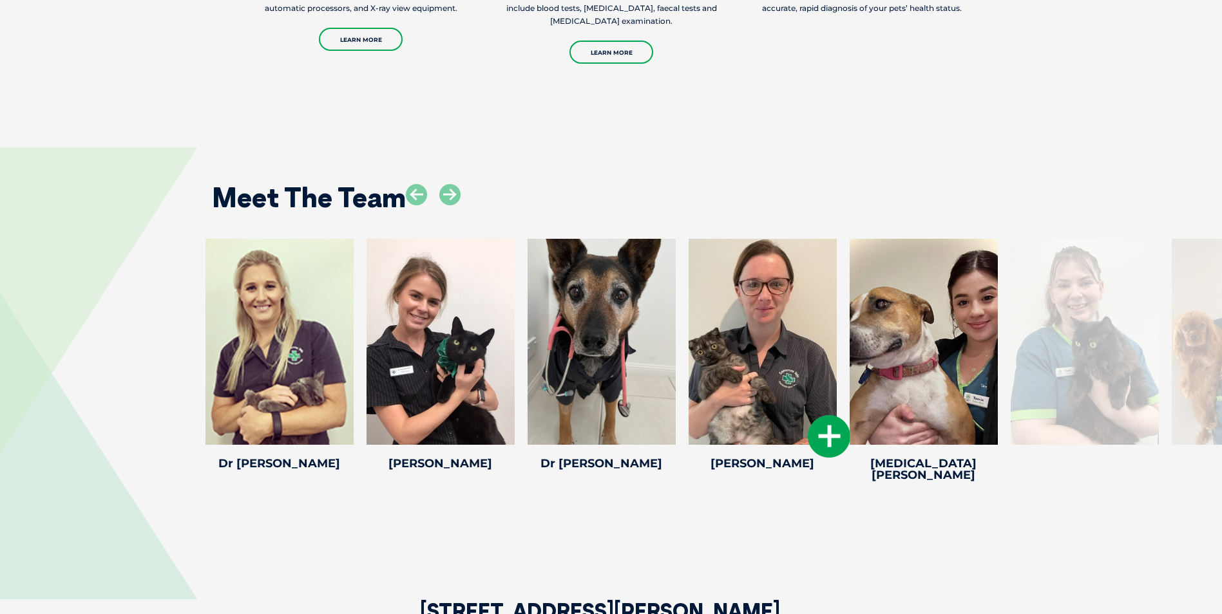
click at [828, 415] on icon at bounding box center [829, 436] width 43 height 43
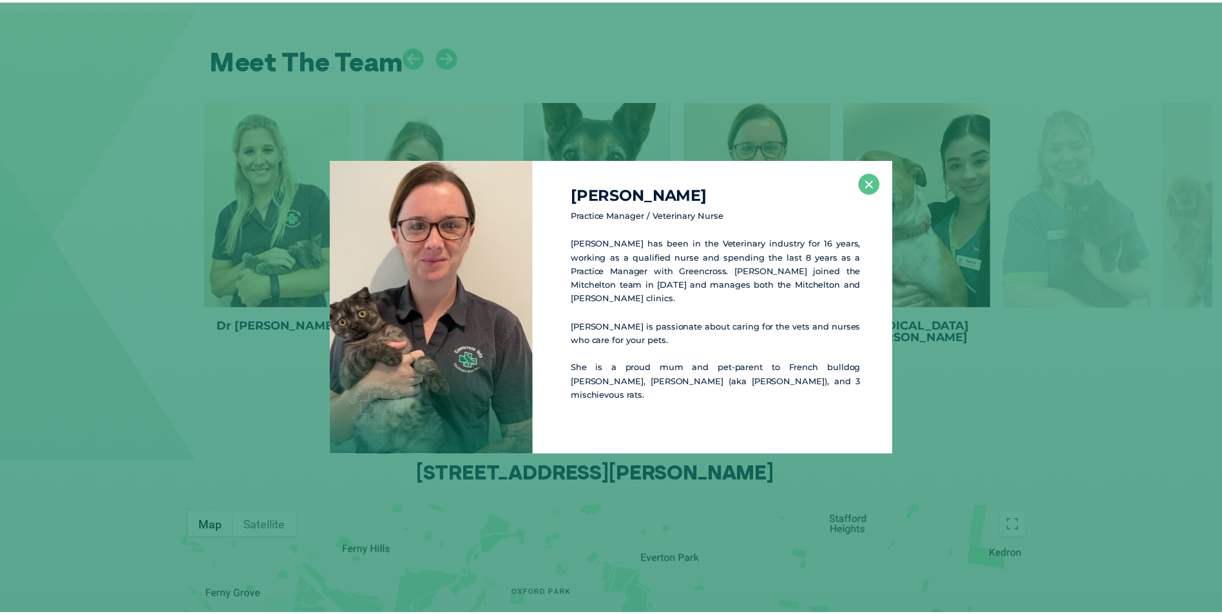
scroll to position [2141, 0]
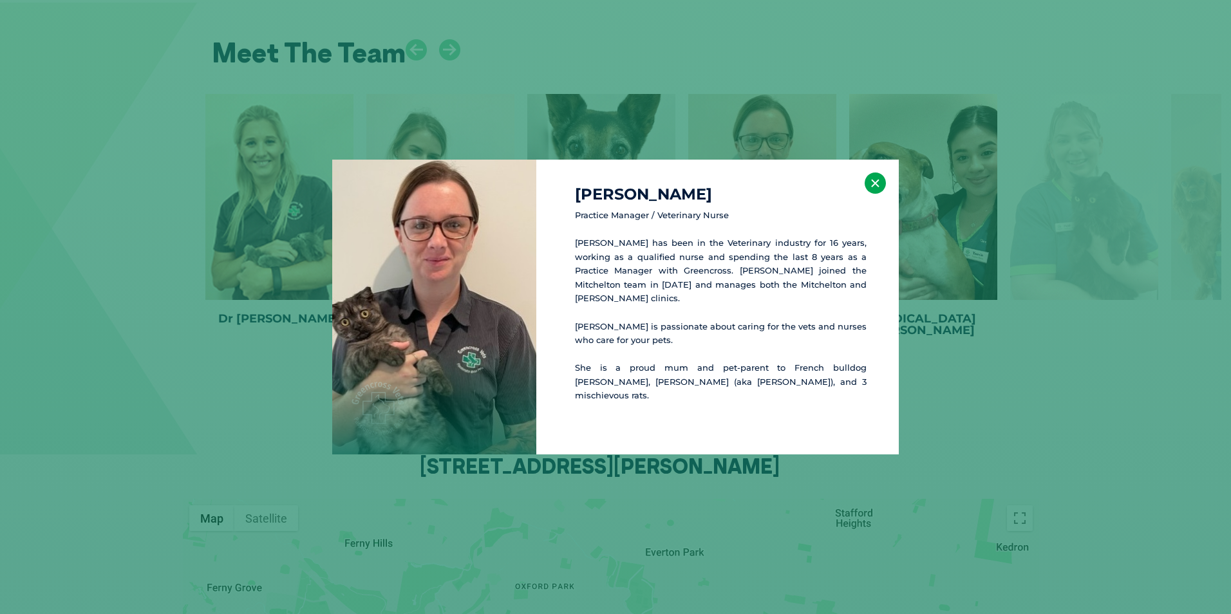
click at [875, 187] on button "×" at bounding box center [875, 183] width 21 height 21
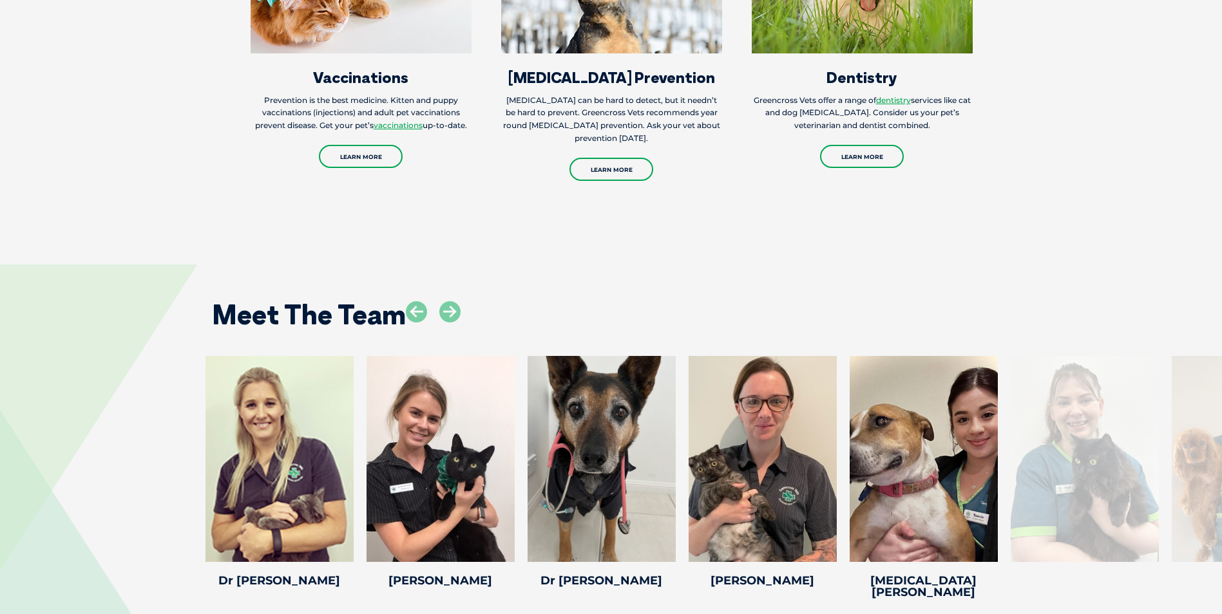
scroll to position [2125, 0]
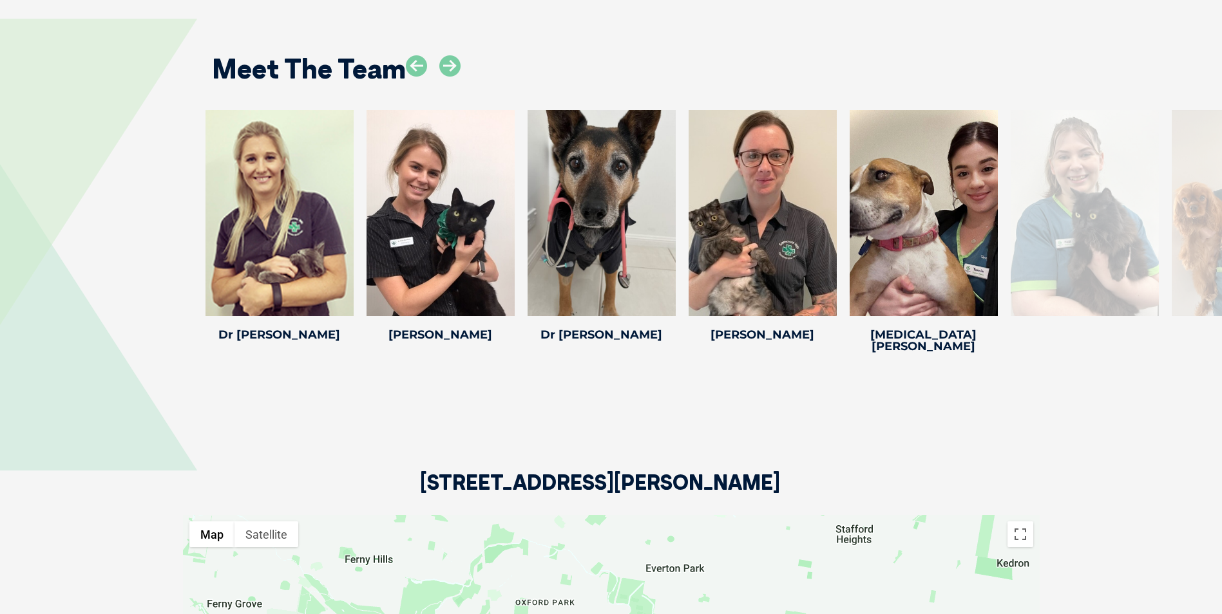
click at [1069, 197] on div at bounding box center [1084, 213] width 148 height 206
click at [1072, 176] on div at bounding box center [1084, 213] width 148 height 206
click at [443, 55] on icon at bounding box center [449, 65] width 21 height 21
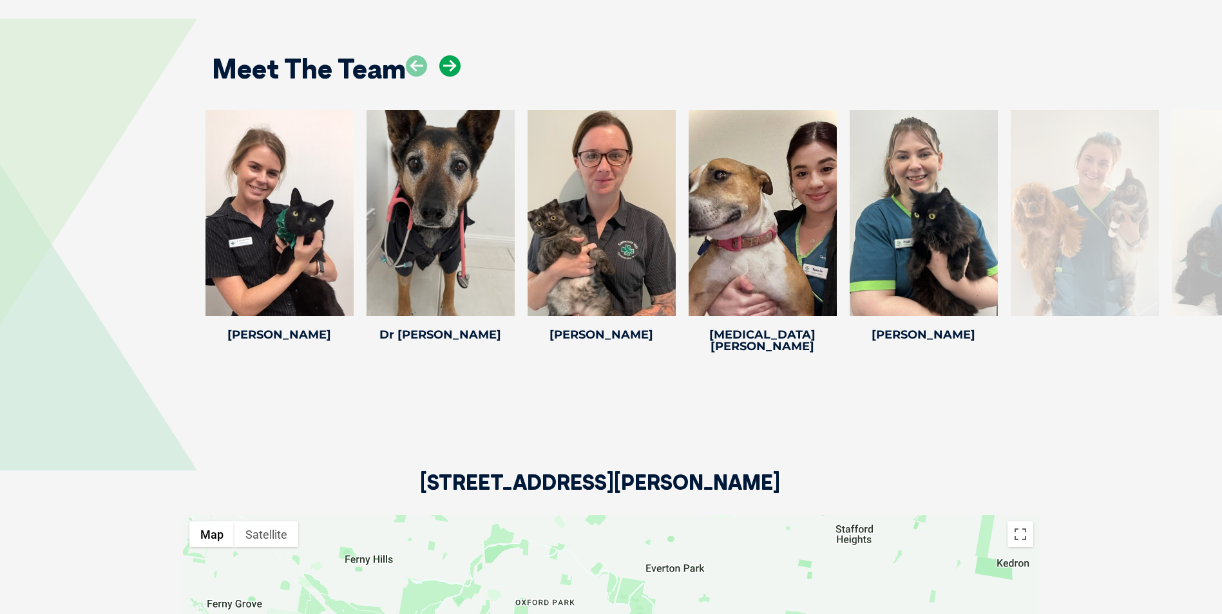
click at [443, 55] on icon at bounding box center [449, 65] width 21 height 21
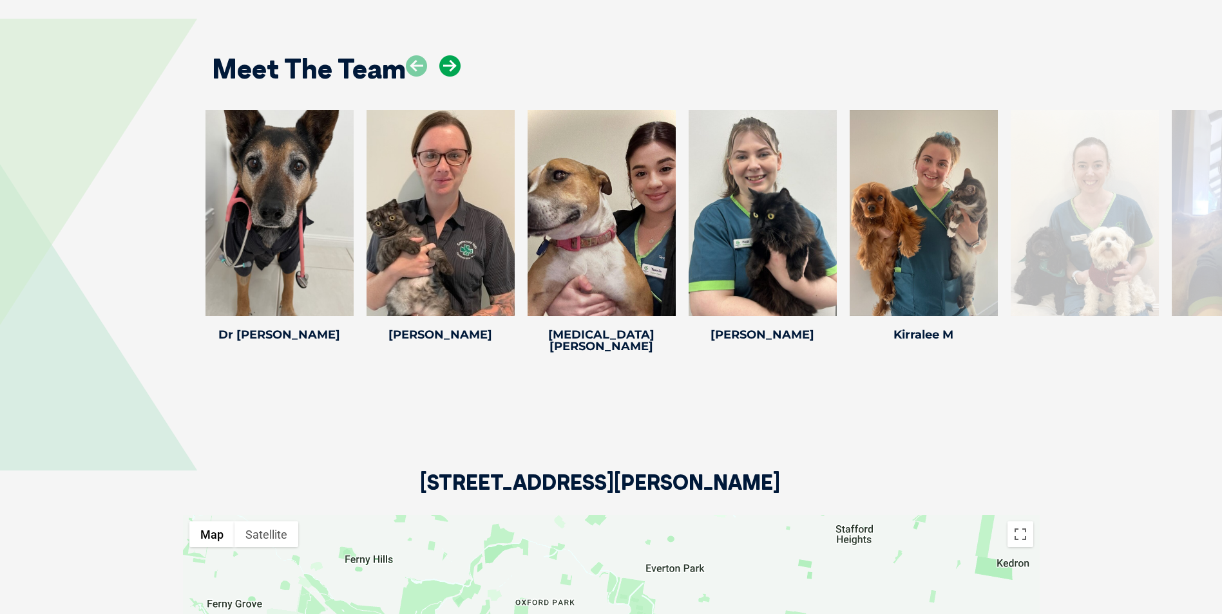
click at [443, 55] on icon at bounding box center [449, 65] width 21 height 21
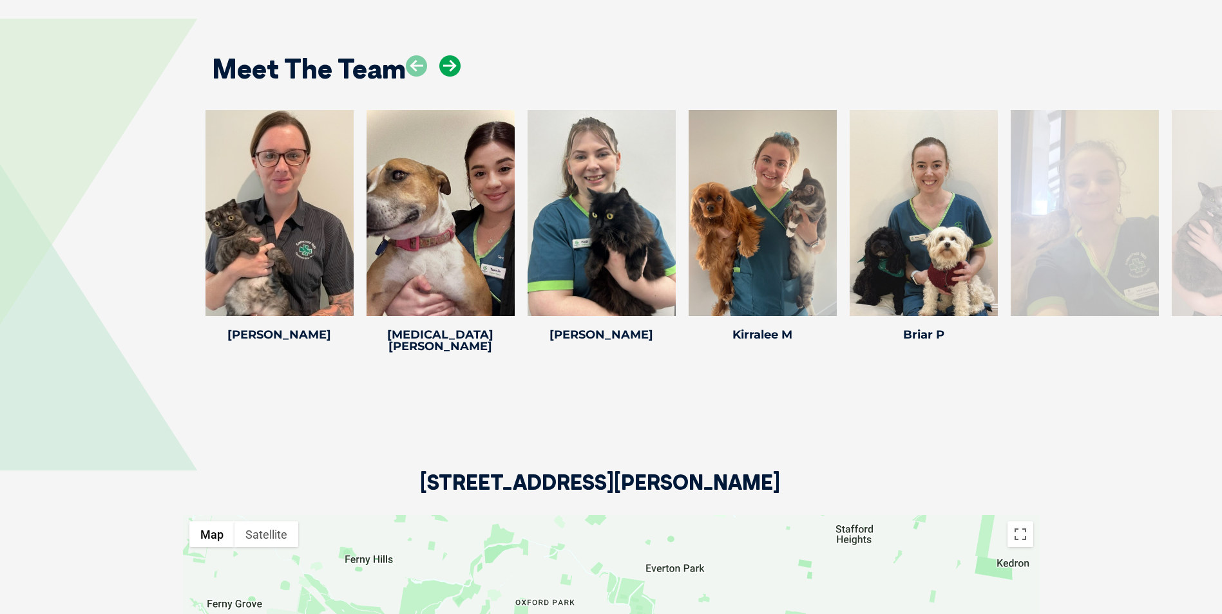
click at [443, 55] on icon at bounding box center [449, 65] width 21 height 21
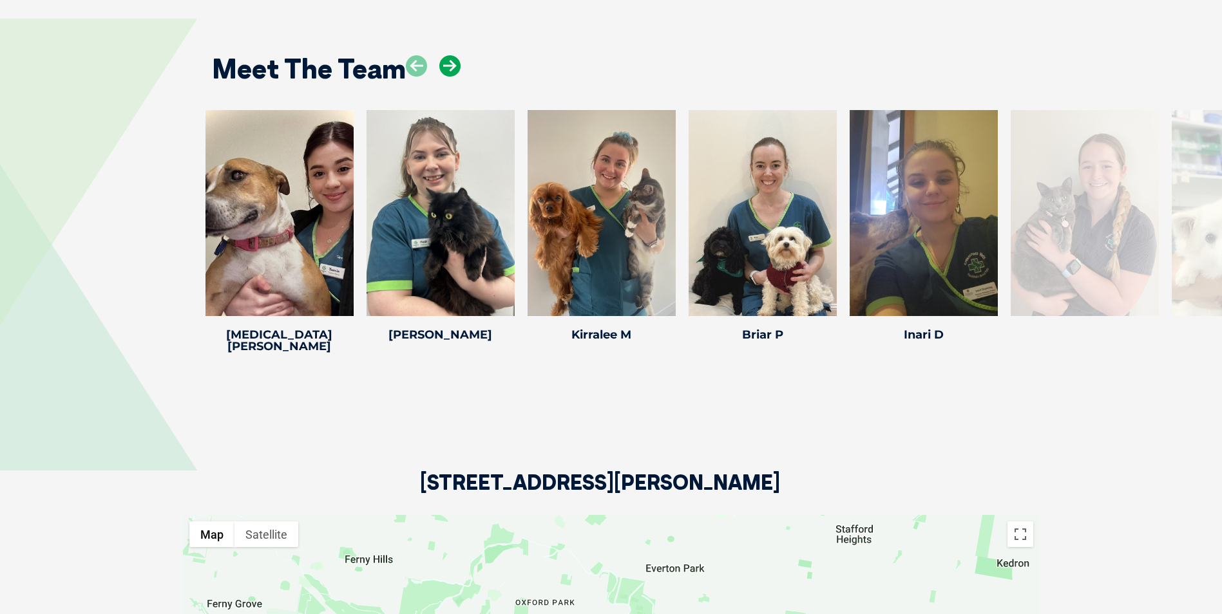
click at [443, 55] on icon at bounding box center [449, 65] width 21 height 21
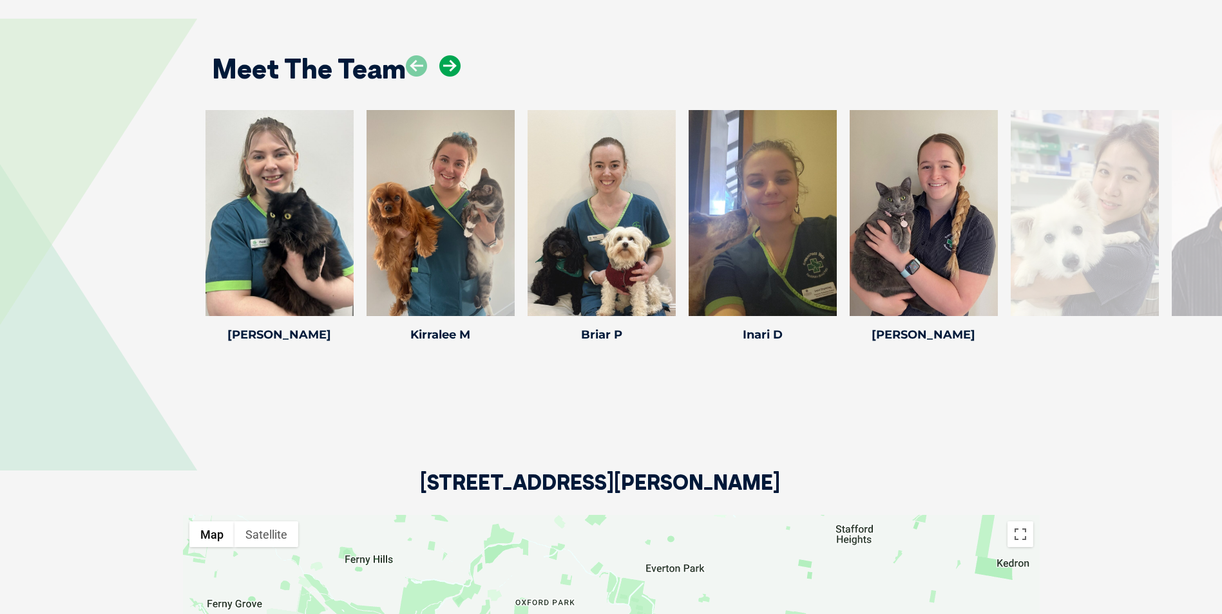
click at [443, 55] on icon at bounding box center [449, 65] width 21 height 21
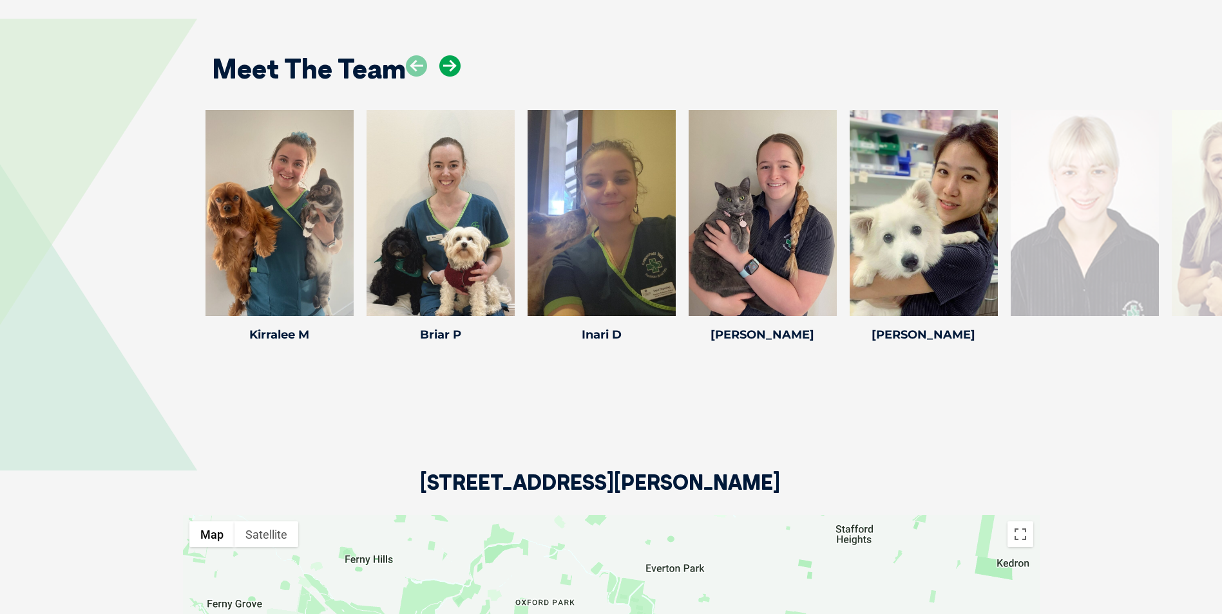
click at [443, 55] on icon at bounding box center [449, 65] width 21 height 21
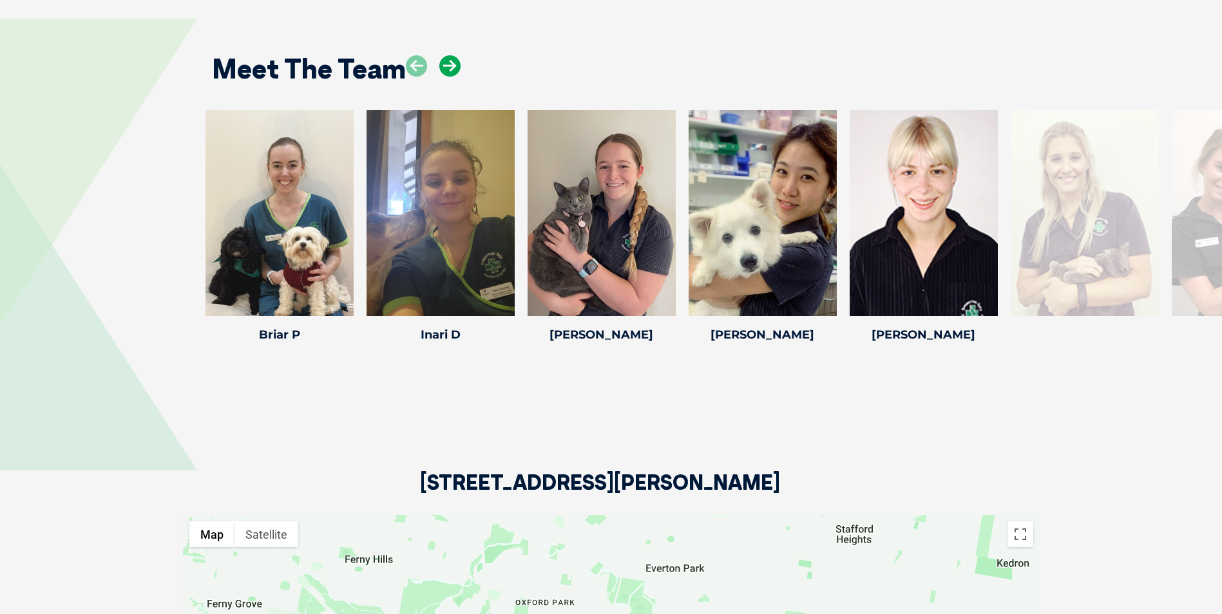
click at [443, 55] on icon at bounding box center [449, 65] width 21 height 21
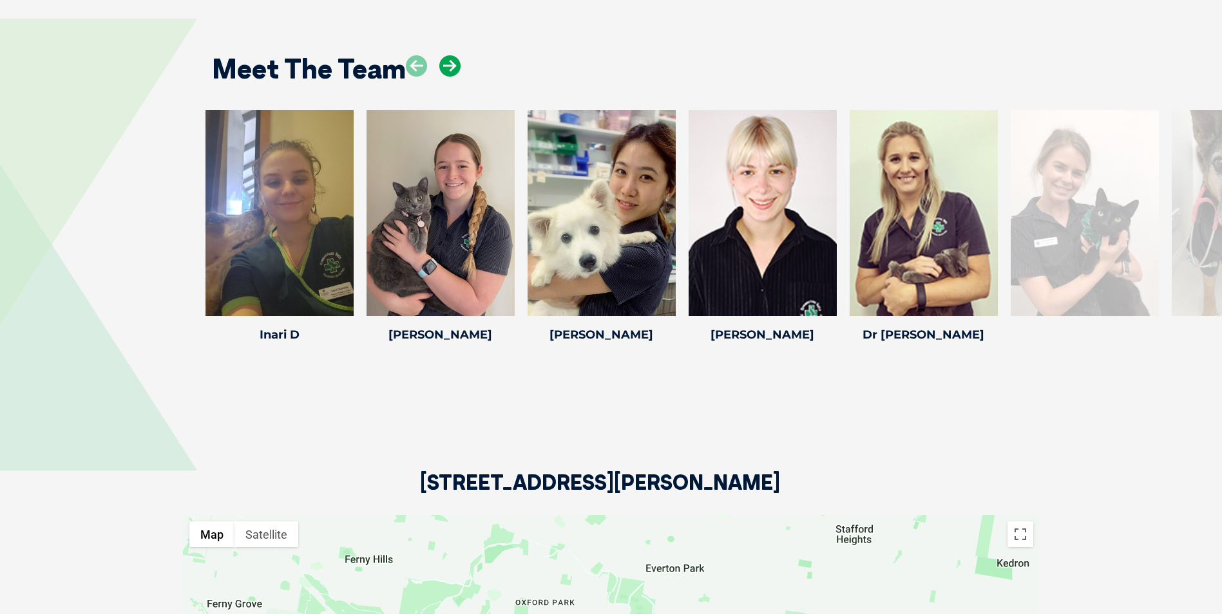
click at [443, 55] on icon at bounding box center [449, 65] width 21 height 21
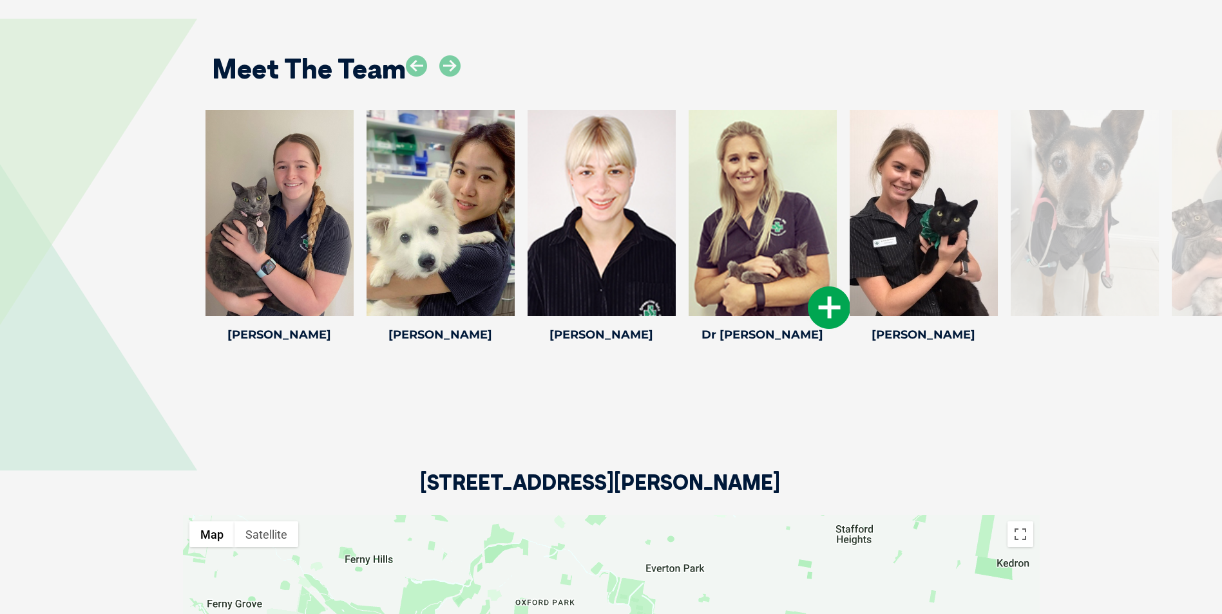
click at [829, 287] on icon at bounding box center [829, 308] width 43 height 43
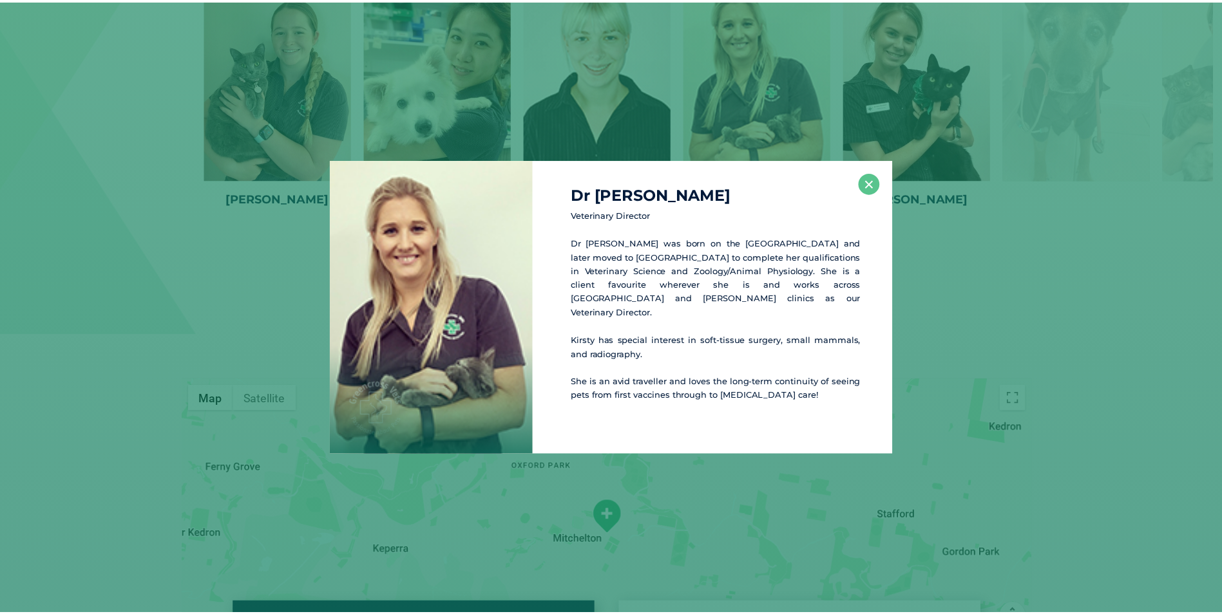
scroll to position [2268, 0]
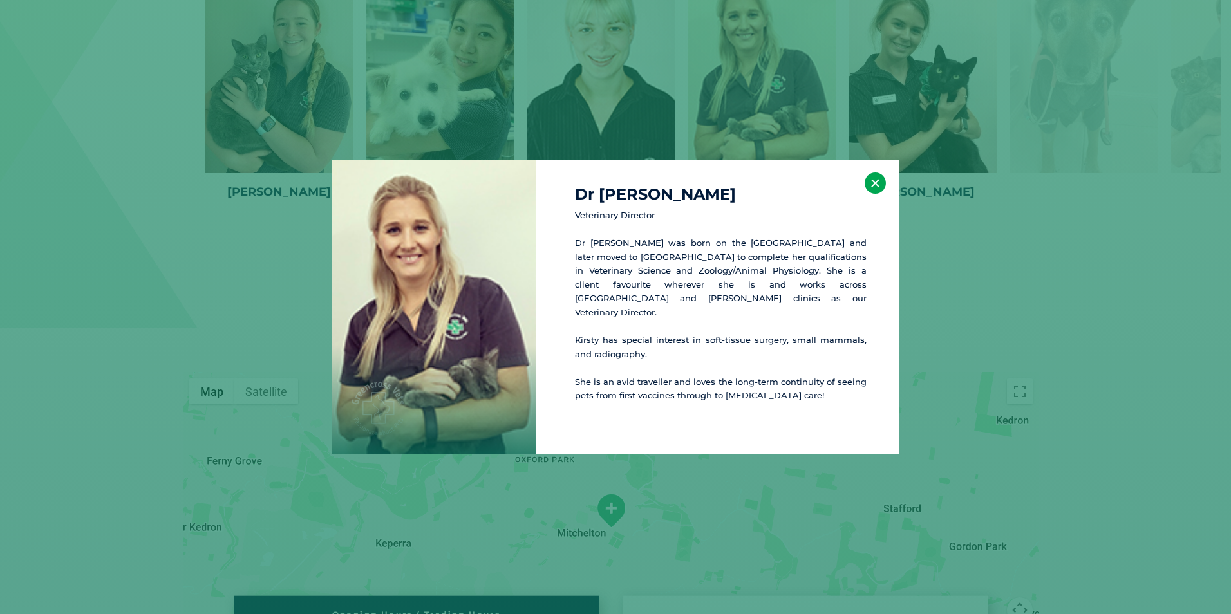
click at [874, 194] on button "×" at bounding box center [875, 183] width 21 height 21
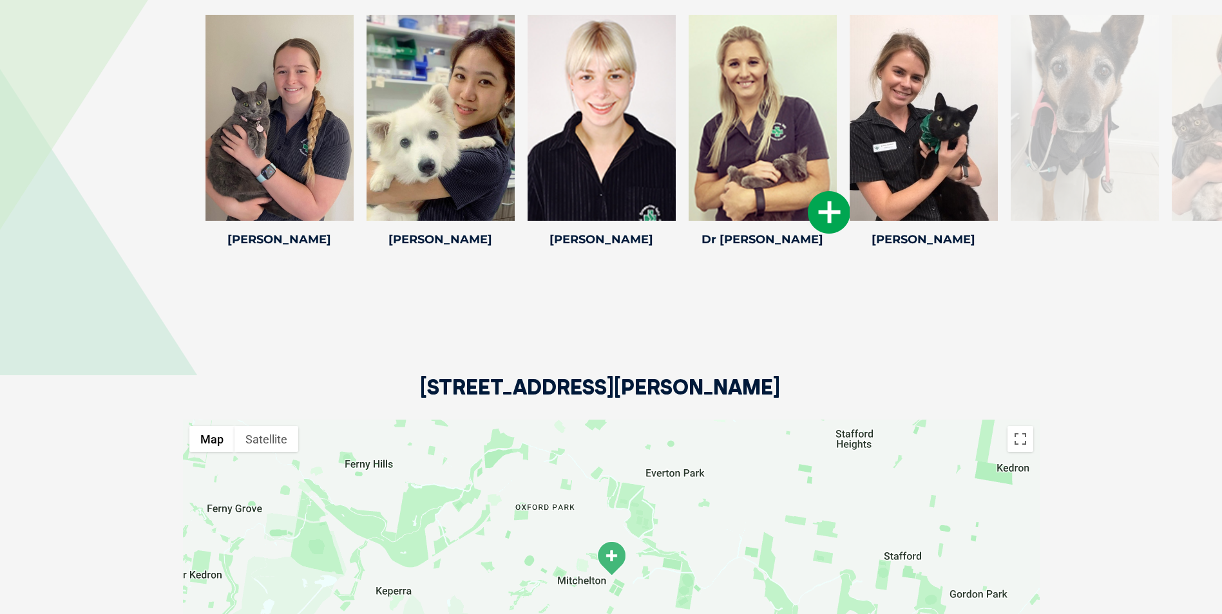
scroll to position [2139, 0]
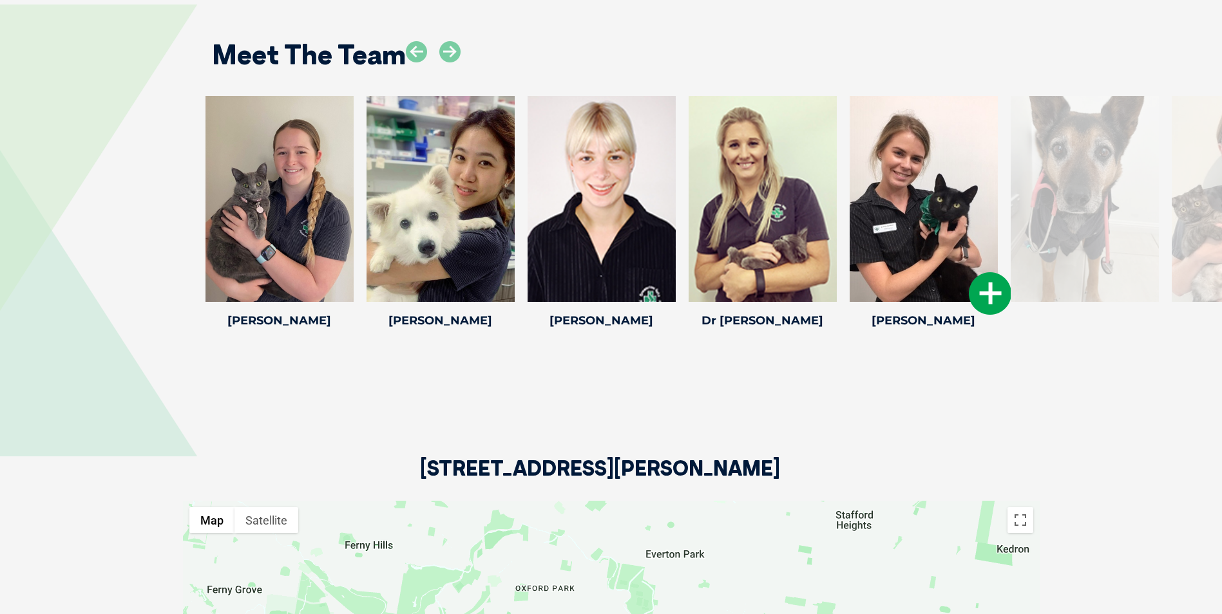
click at [974, 272] on icon at bounding box center [990, 293] width 43 height 43
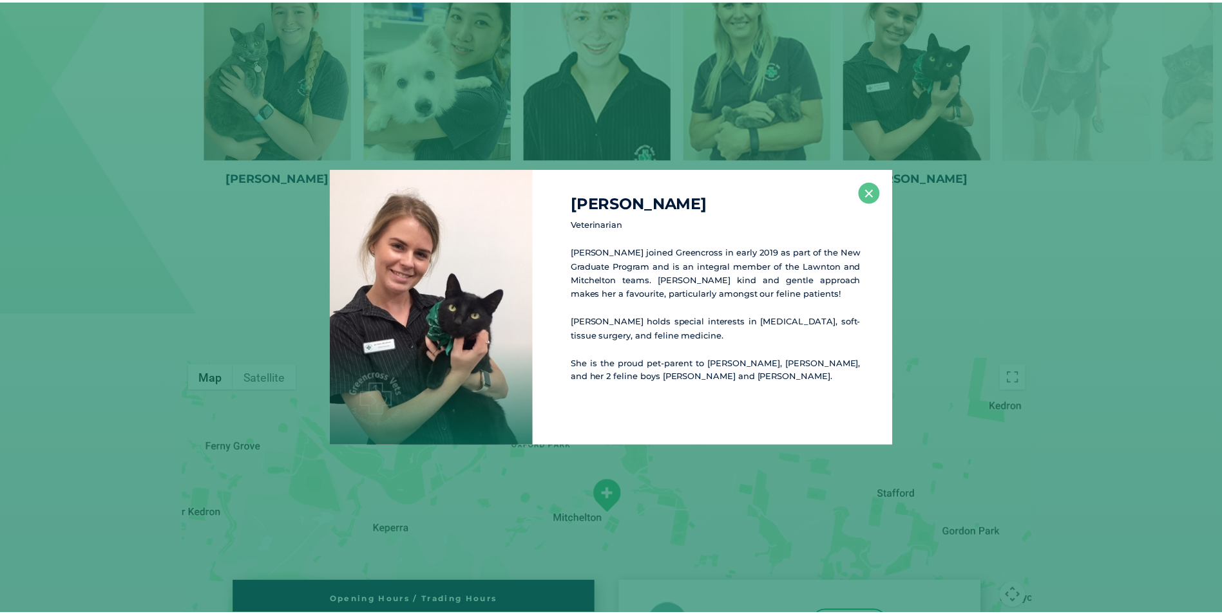
scroll to position [2284, 0]
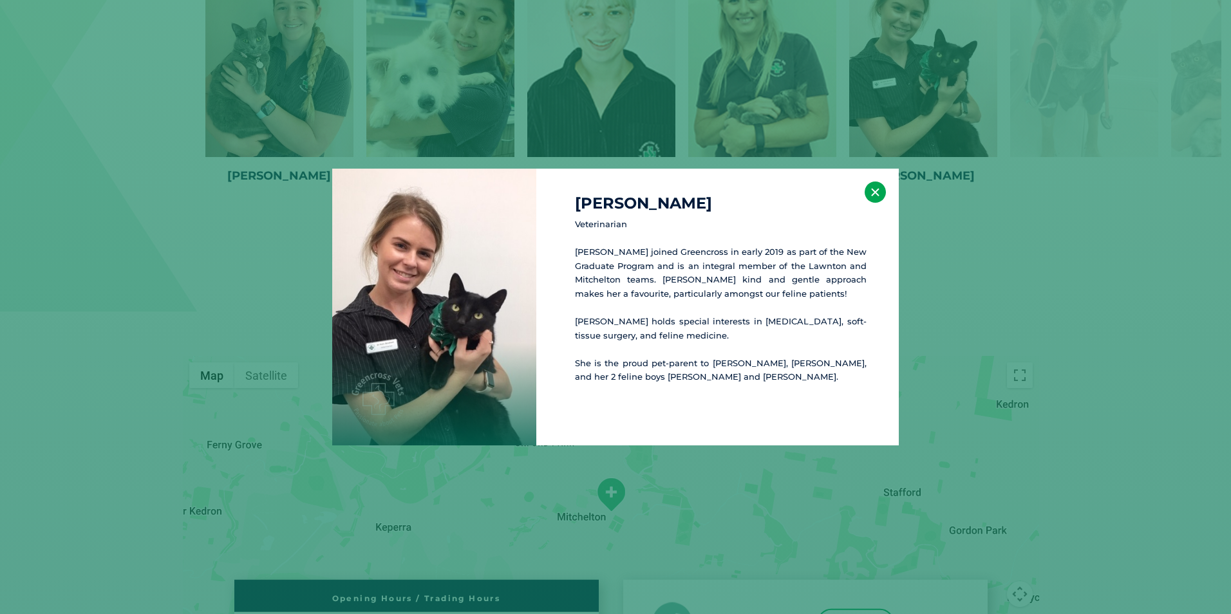
click at [871, 192] on button "×" at bounding box center [875, 192] width 21 height 21
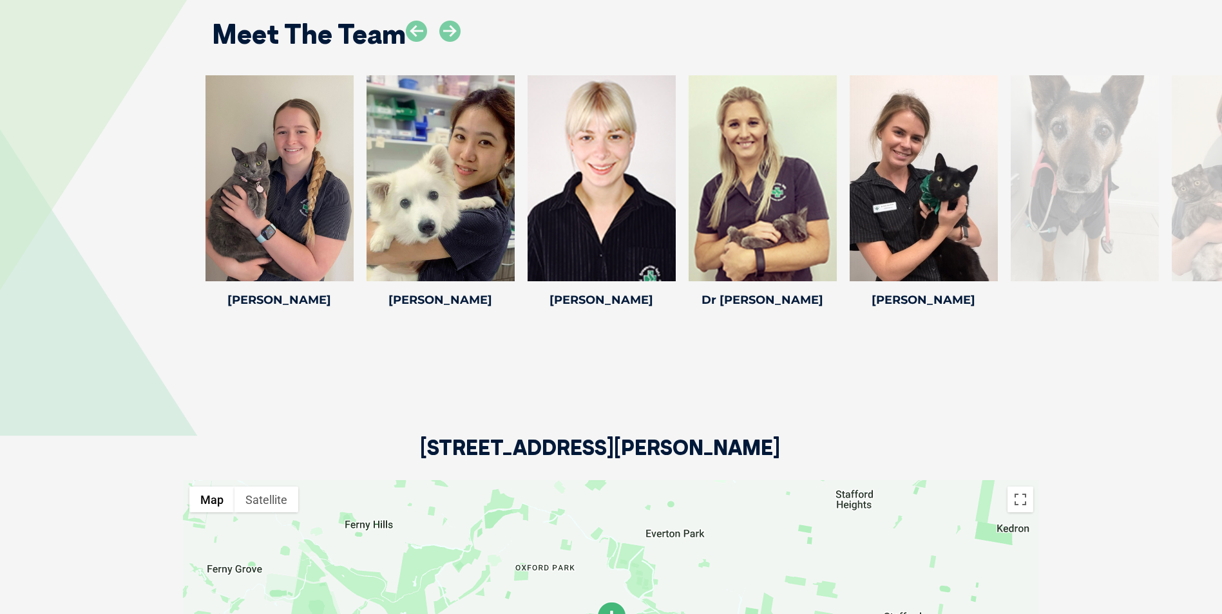
scroll to position [2155, 0]
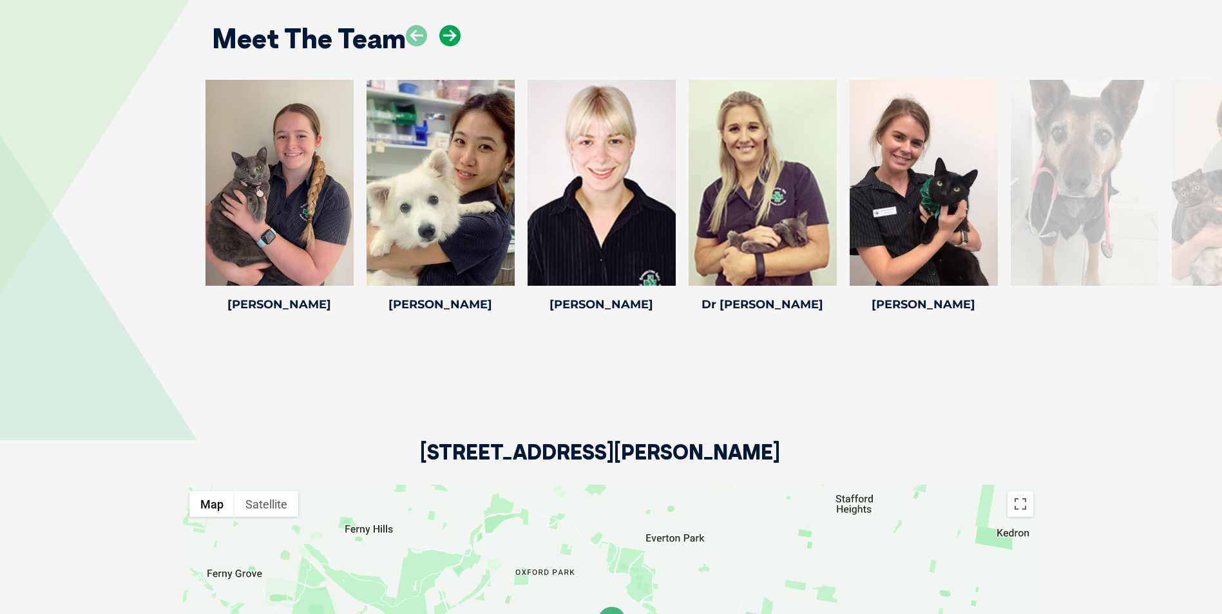
click at [448, 25] on icon at bounding box center [449, 35] width 21 height 21
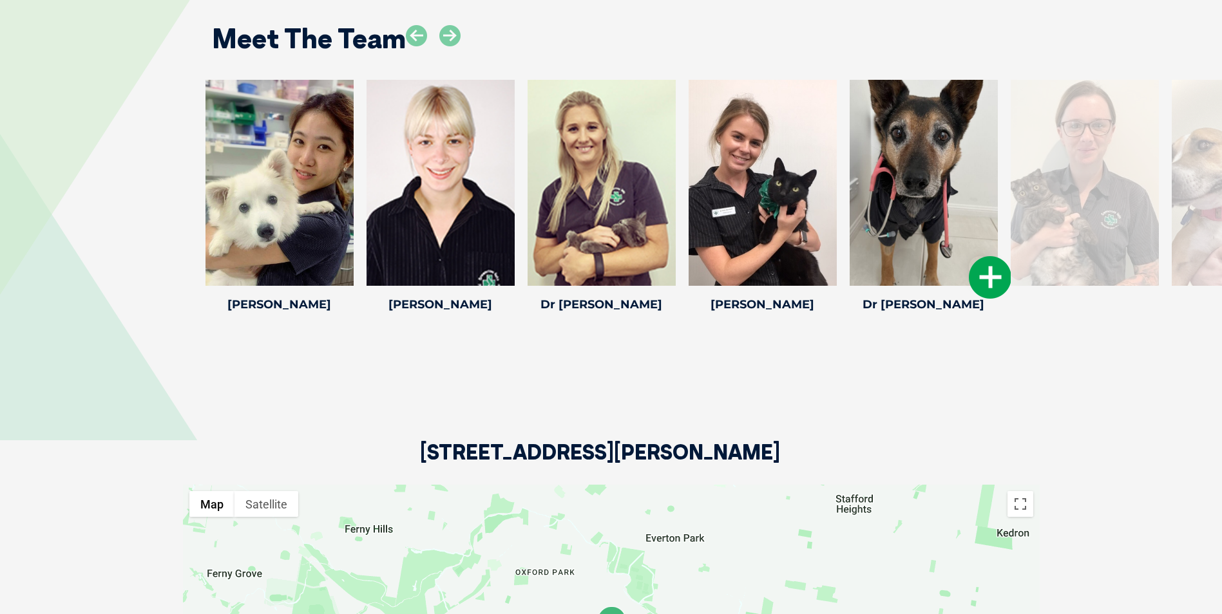
click at [980, 256] on icon at bounding box center [990, 277] width 43 height 43
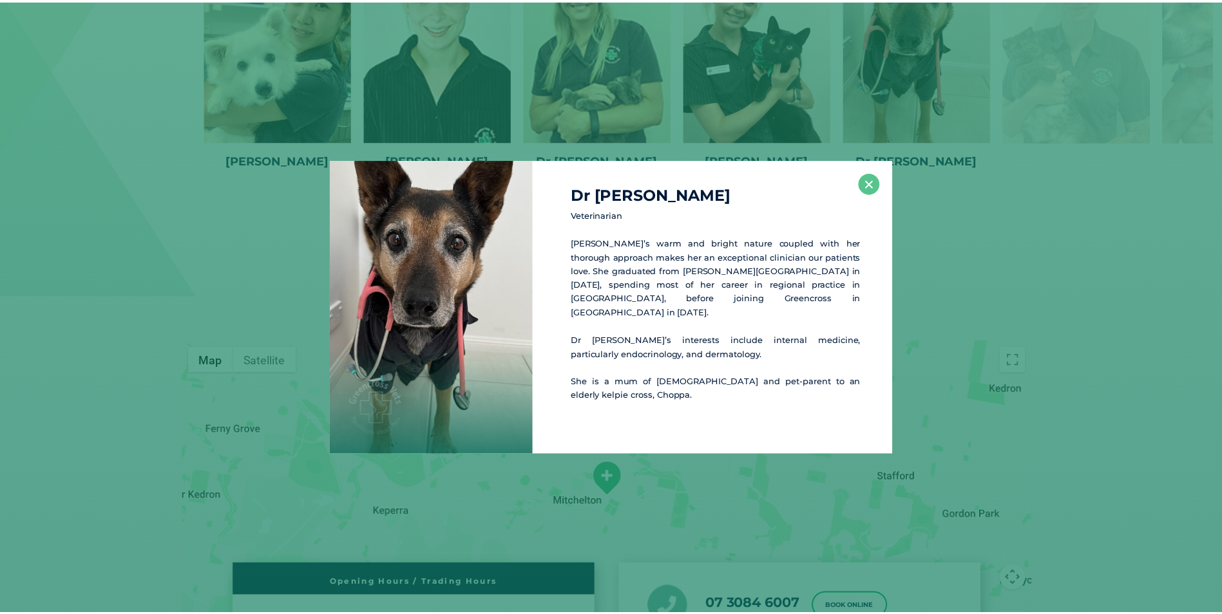
scroll to position [2300, 0]
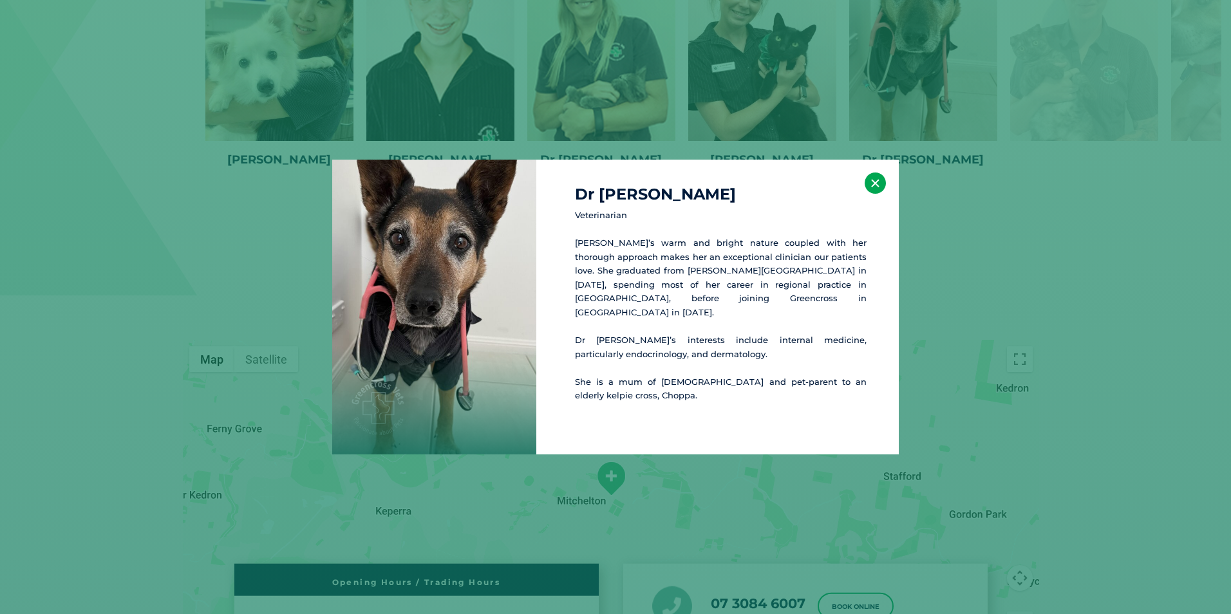
click at [873, 194] on button "×" at bounding box center [875, 183] width 21 height 21
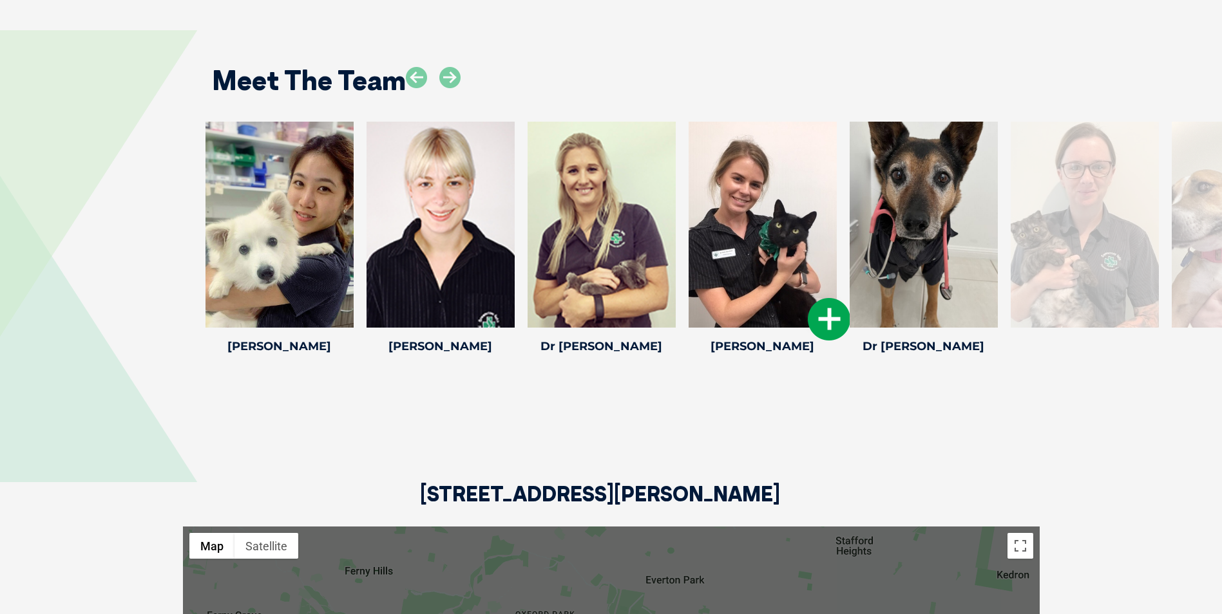
scroll to position [2107, 0]
